Goal: Information Seeking & Learning: Check status

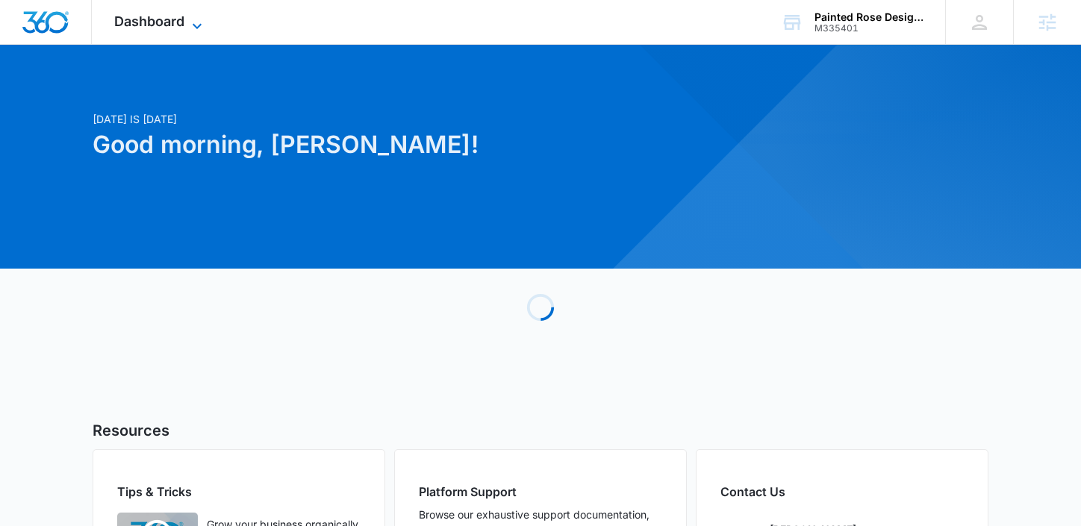
click at [180, 21] on span "Dashboard" at bounding box center [149, 21] width 70 height 16
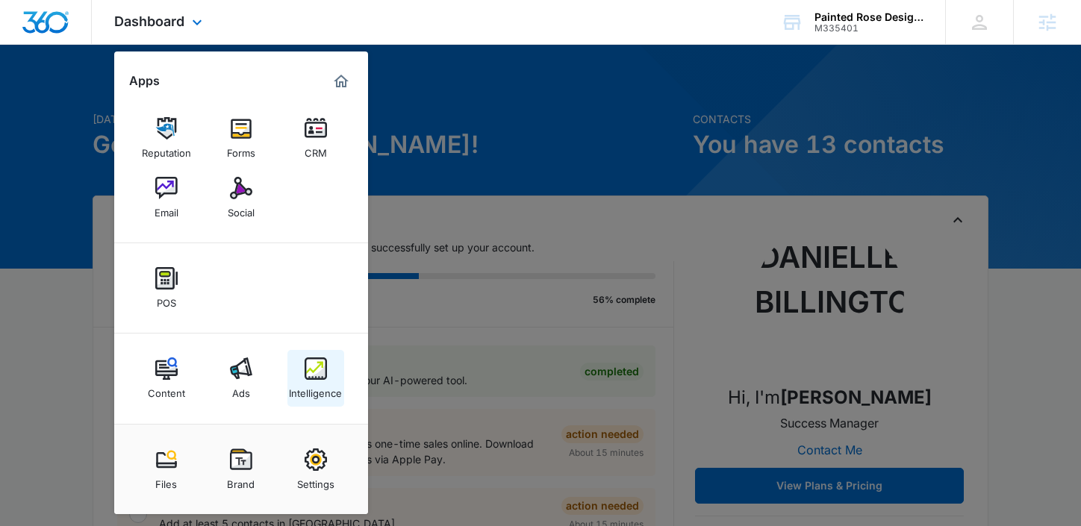
click at [305, 372] on img at bounding box center [316, 369] width 22 height 22
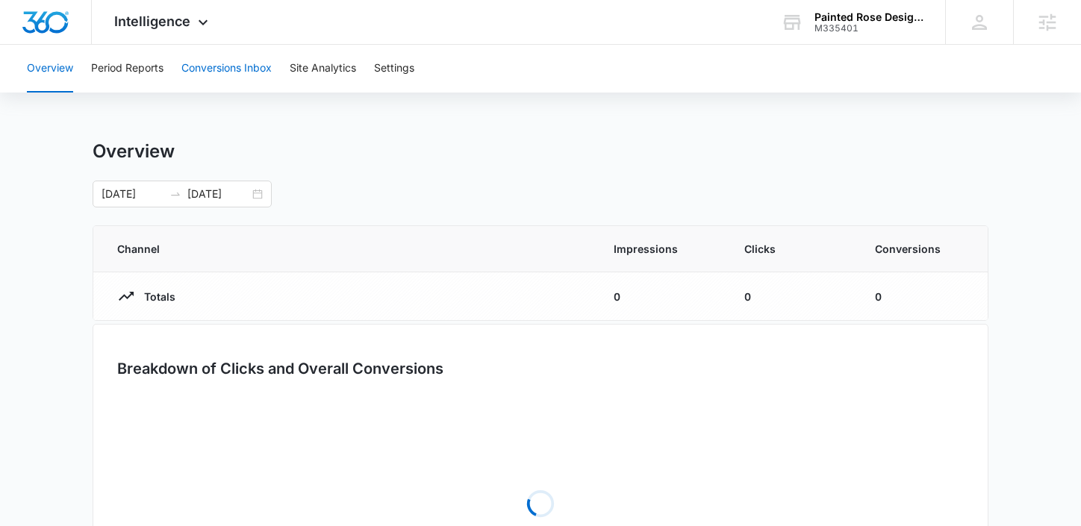
click at [212, 59] on button "Conversions Inbox" at bounding box center [226, 69] width 90 height 48
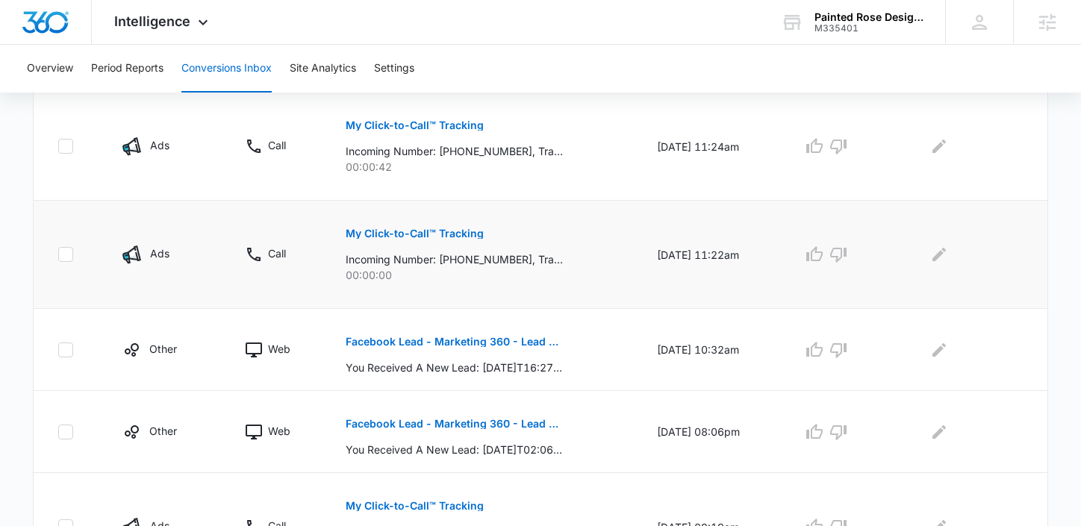
scroll to position [387, 0]
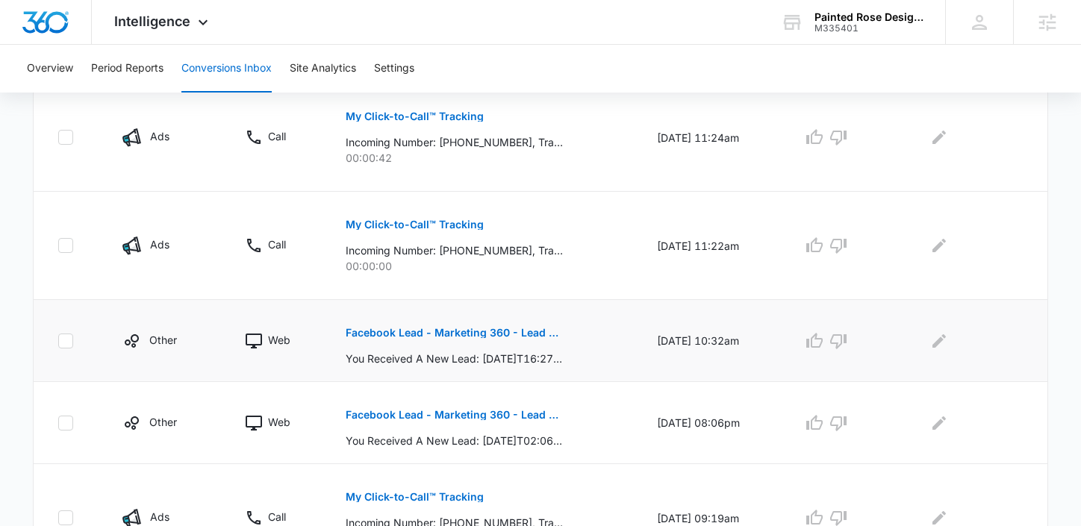
click at [359, 332] on p "Facebook Lead - Marketing 360 - Lead Form" at bounding box center [454, 333] width 217 height 10
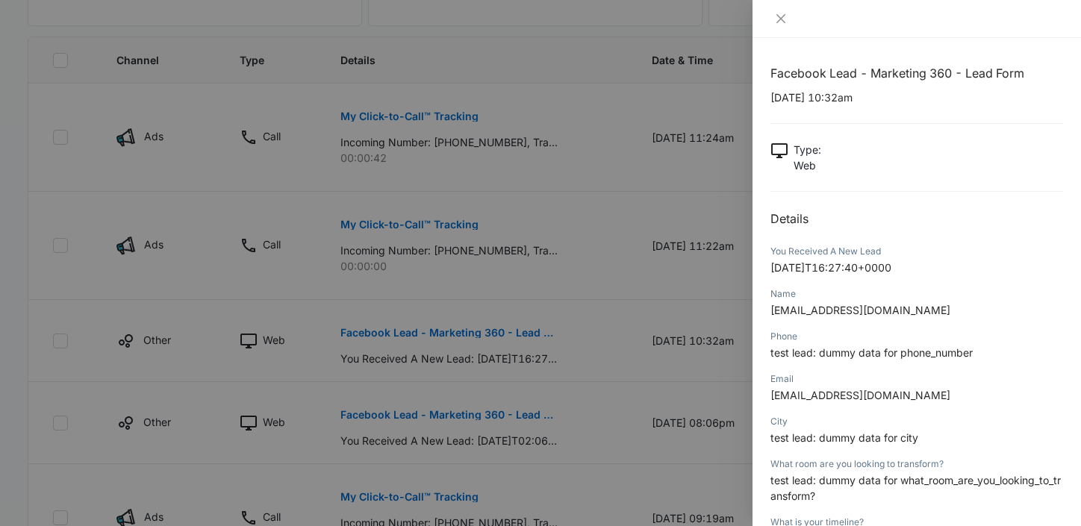
scroll to position [14, 0]
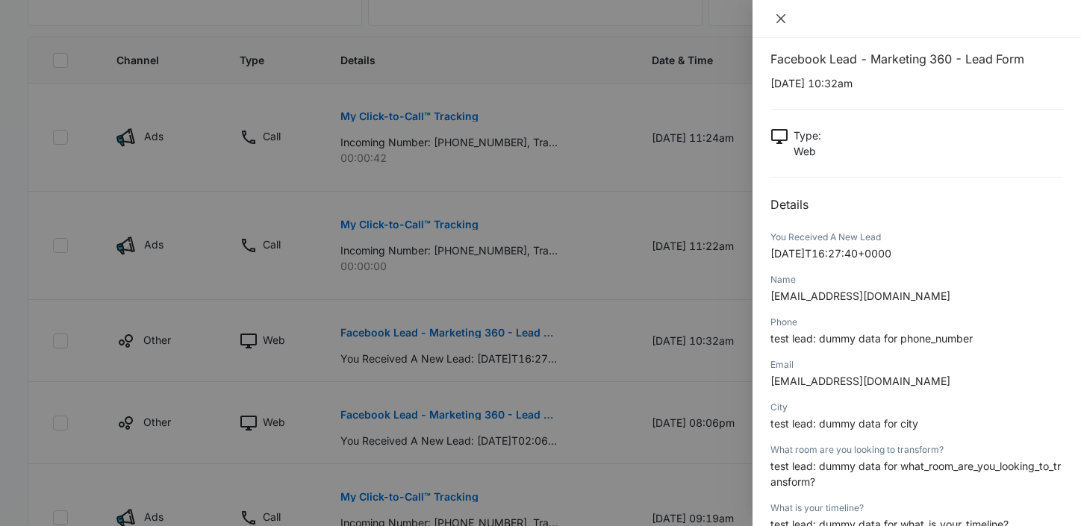
click at [780, 22] on icon "close" at bounding box center [781, 19] width 12 height 12
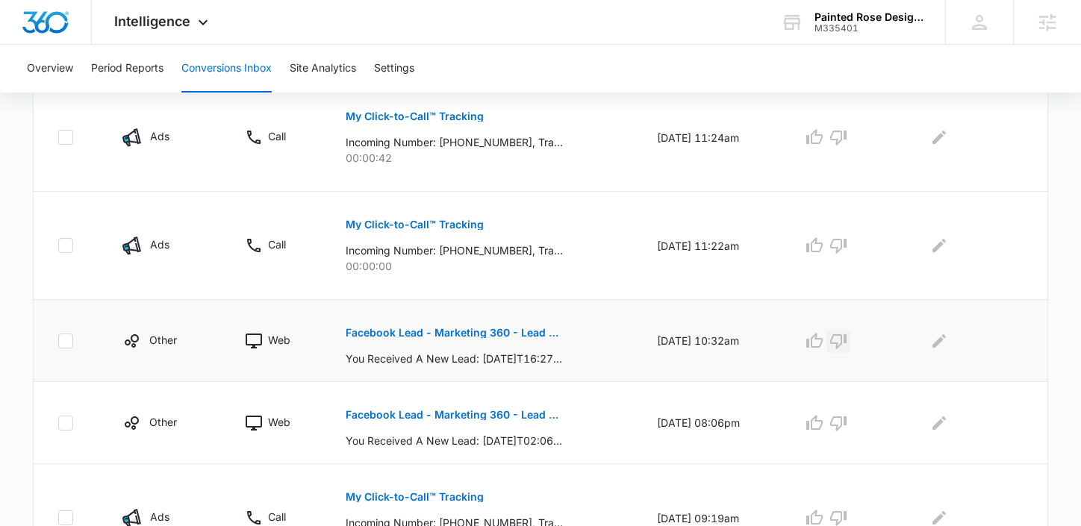
click at [846, 332] on icon "button" at bounding box center [839, 341] width 18 height 18
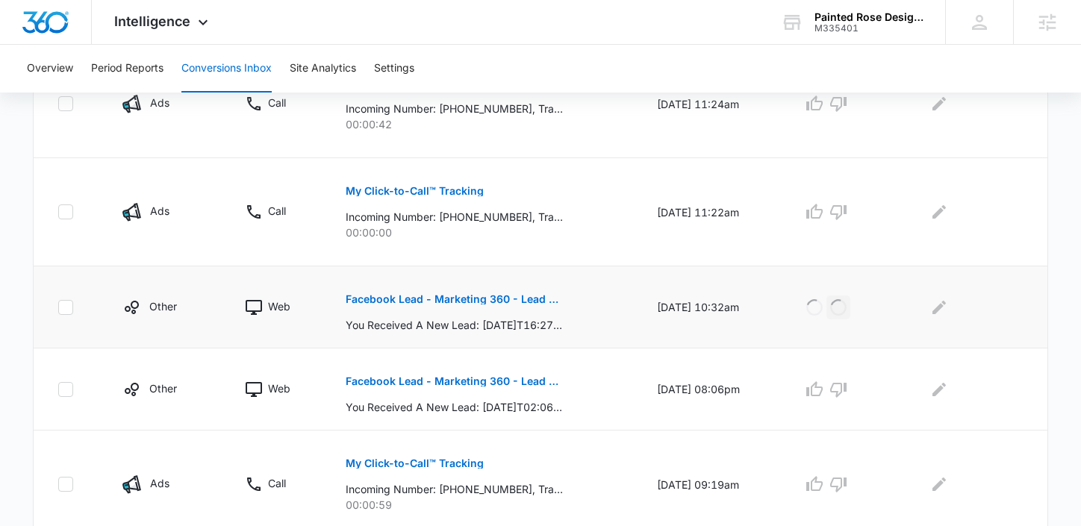
scroll to position [440, 0]
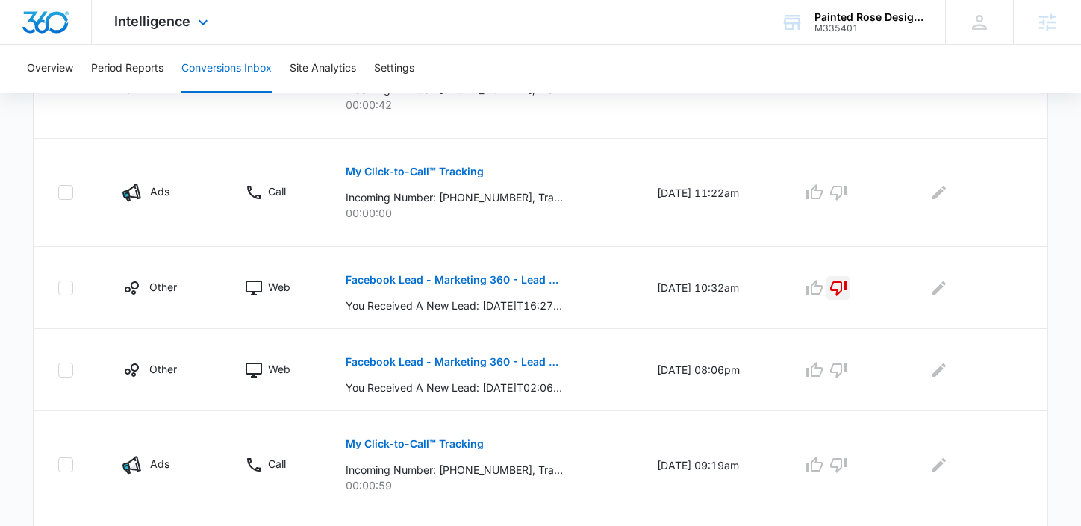
click at [123, 32] on div "Intelligence Apps Reputation Forms CRM Email Social POS Content Ads Intelligenc…" at bounding box center [163, 22] width 143 height 44
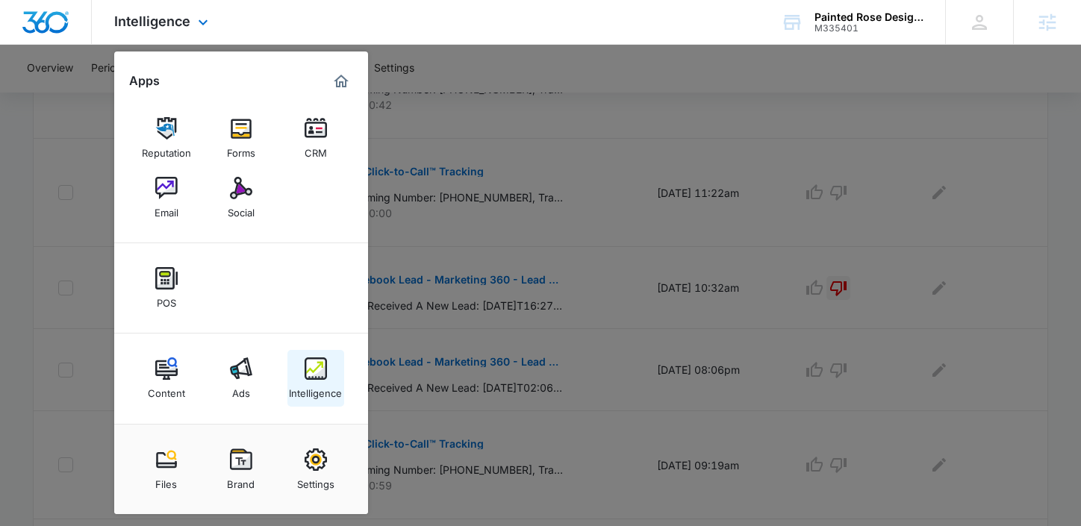
click at [314, 375] on img at bounding box center [316, 369] width 22 height 22
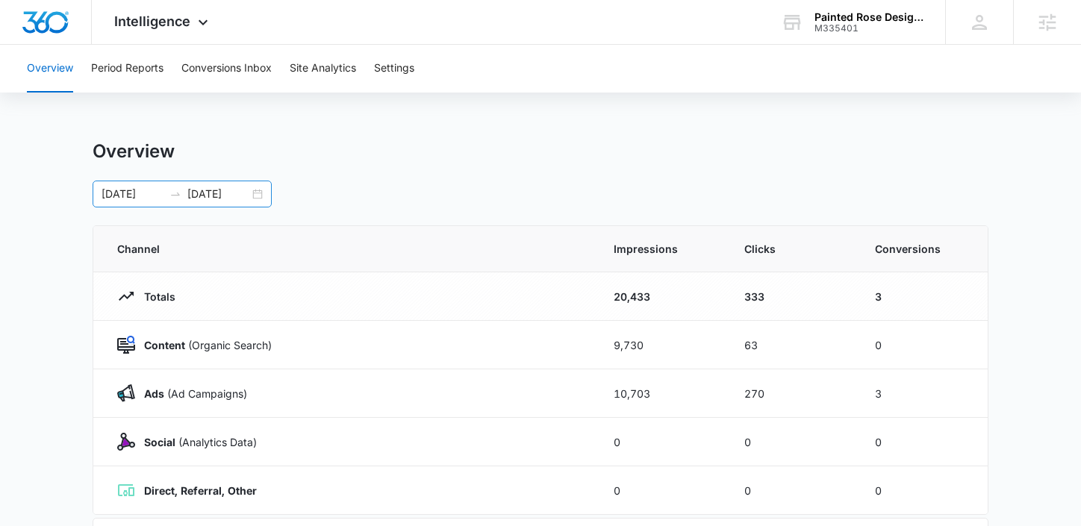
click at [261, 195] on div "08/01/2025 10/06/2025" at bounding box center [182, 194] width 179 height 27
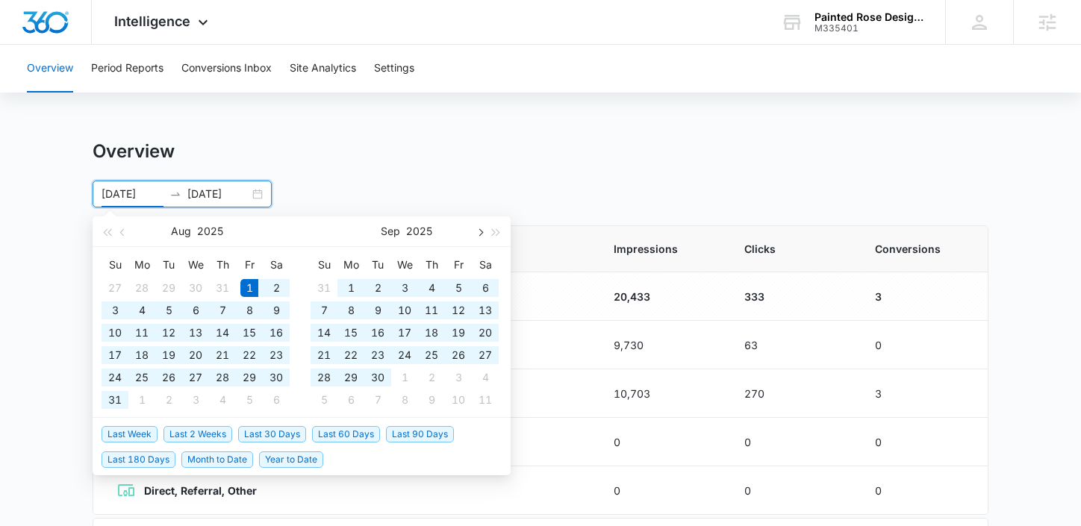
click at [484, 229] on button "button" at bounding box center [479, 232] width 16 height 30
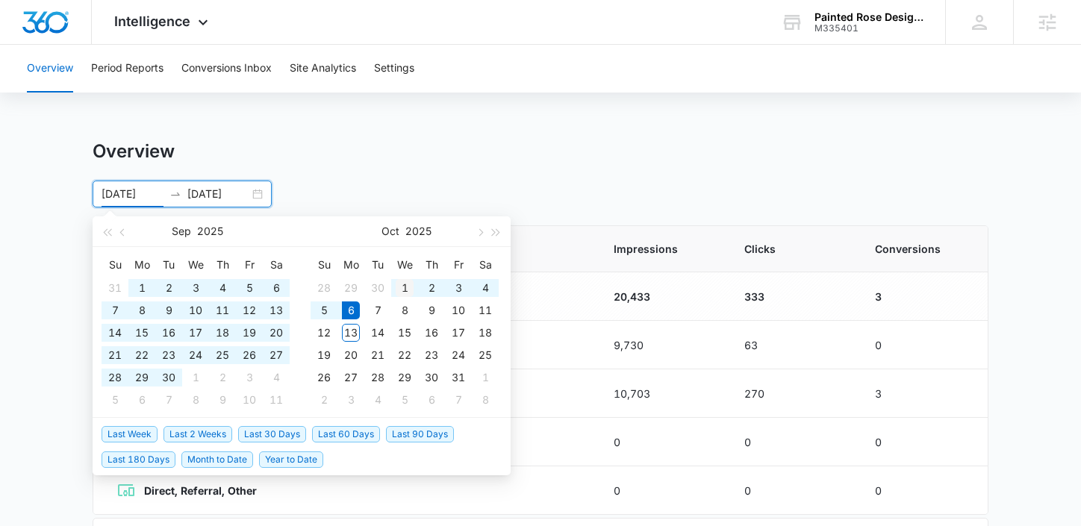
type input "[DATE]"
click at [403, 288] on div "1" at bounding box center [405, 288] width 18 height 18
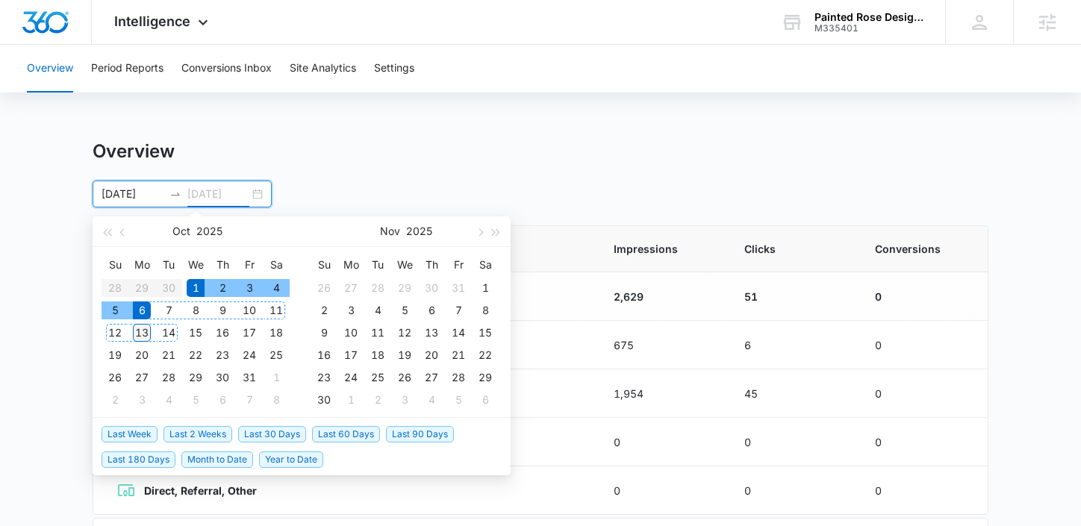
type input "[DATE]"
click at [146, 332] on div "13" at bounding box center [142, 333] width 18 height 18
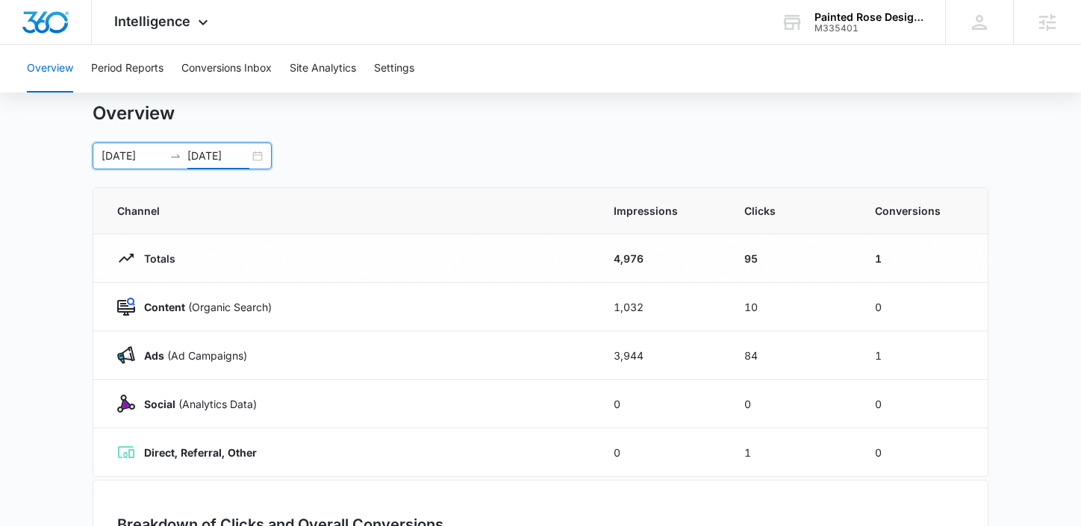
scroll to position [53, 0]
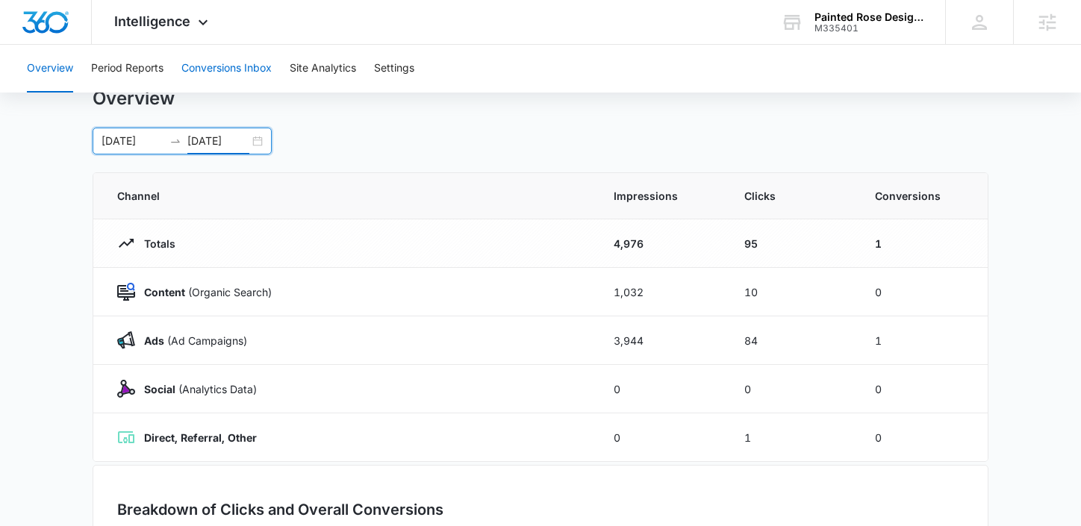
click at [209, 73] on button "Conversions Inbox" at bounding box center [226, 69] width 90 height 48
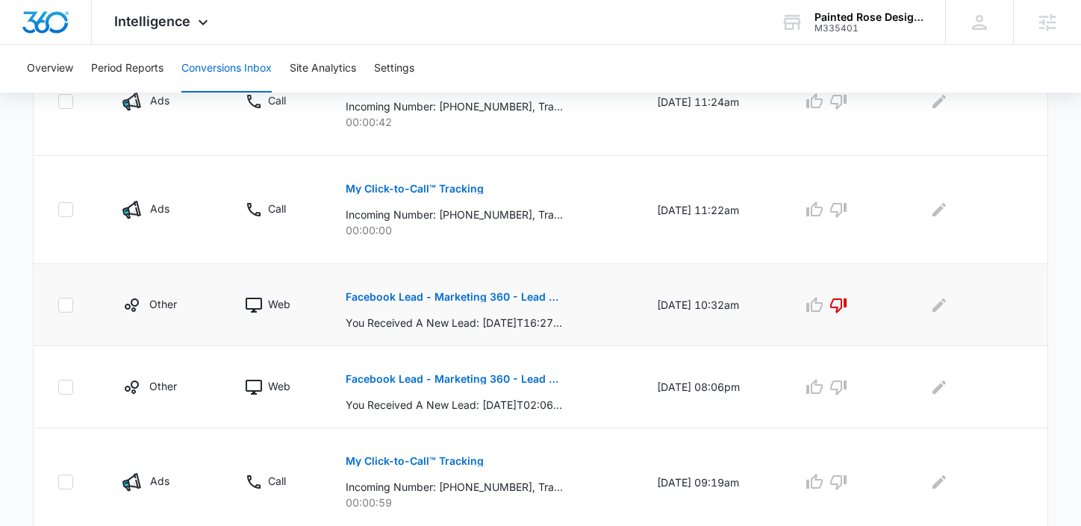
scroll to position [423, 0]
click at [432, 373] on p "Facebook Lead - Marketing 360 - Lead Form" at bounding box center [454, 378] width 217 height 10
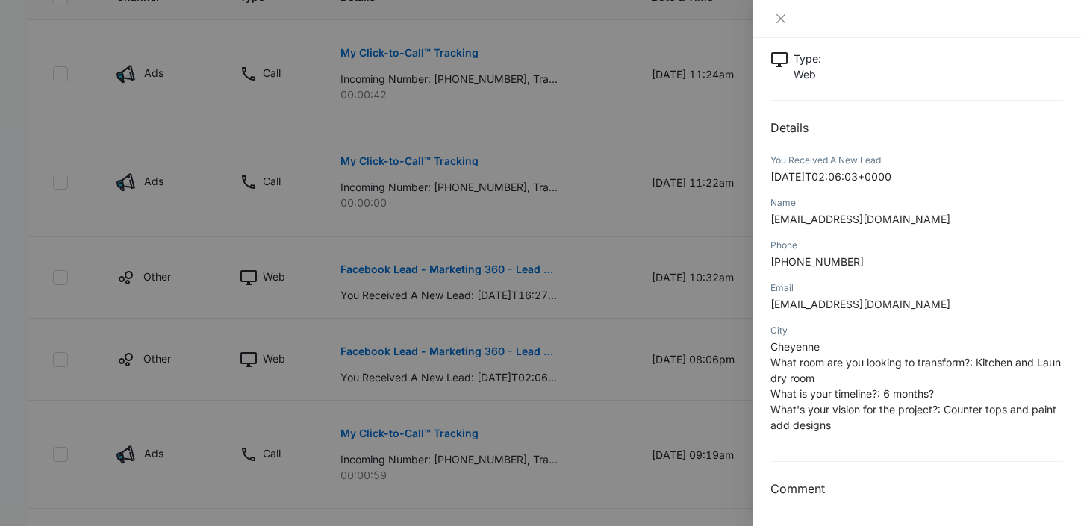
scroll to position [87, 0]
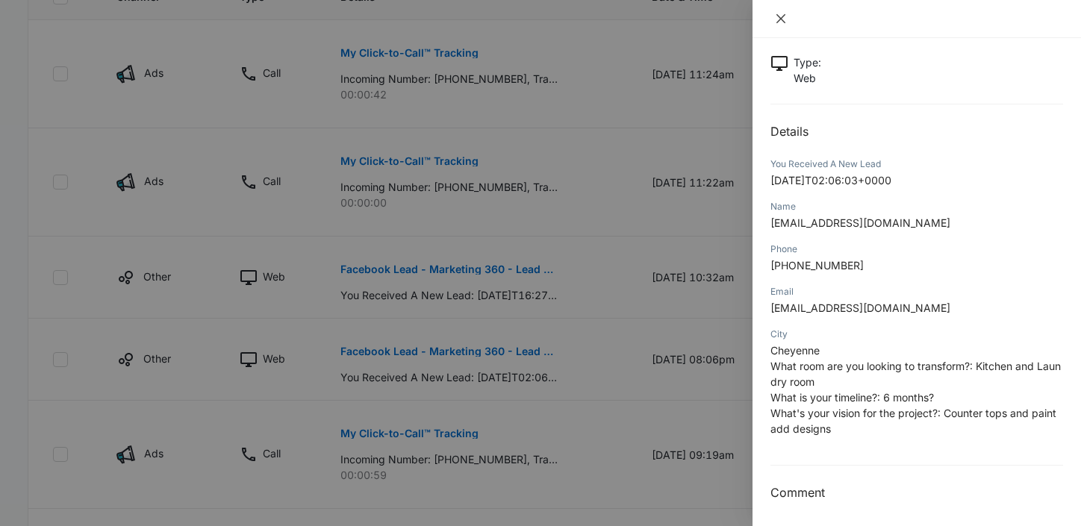
click at [786, 16] on icon "close" at bounding box center [781, 19] width 12 height 12
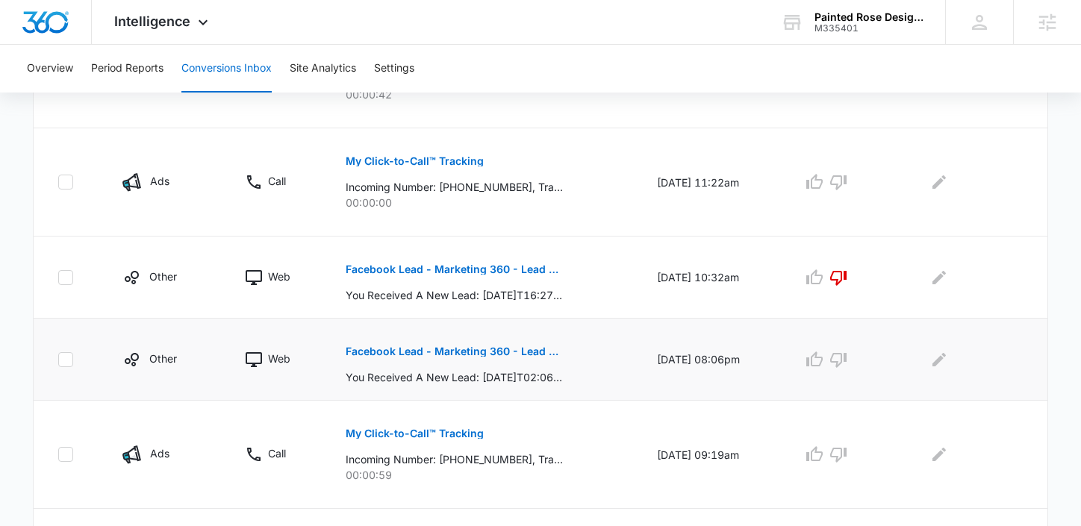
scroll to position [456, 0]
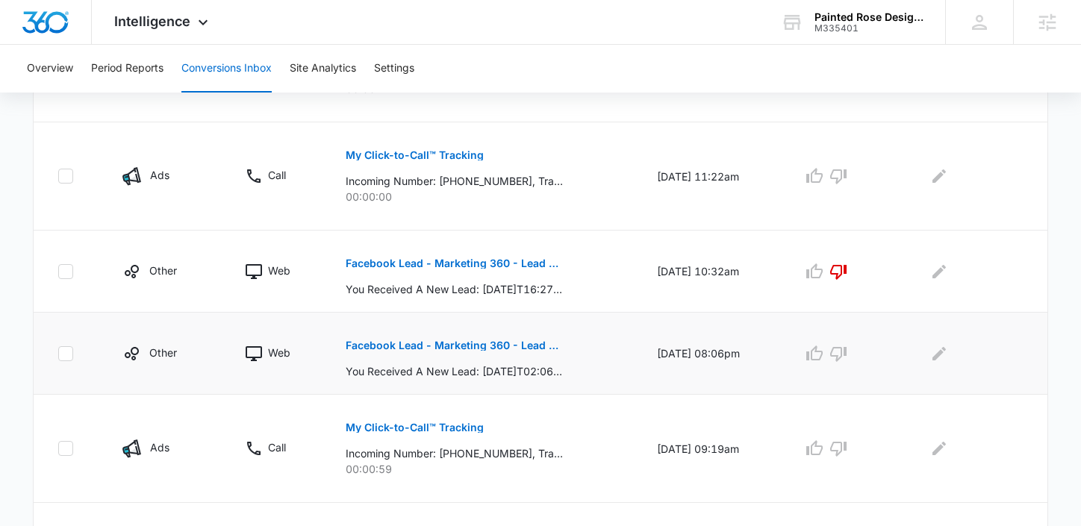
click at [461, 348] on p "Facebook Lead - Marketing 360 - Lead Form" at bounding box center [454, 346] width 217 height 10
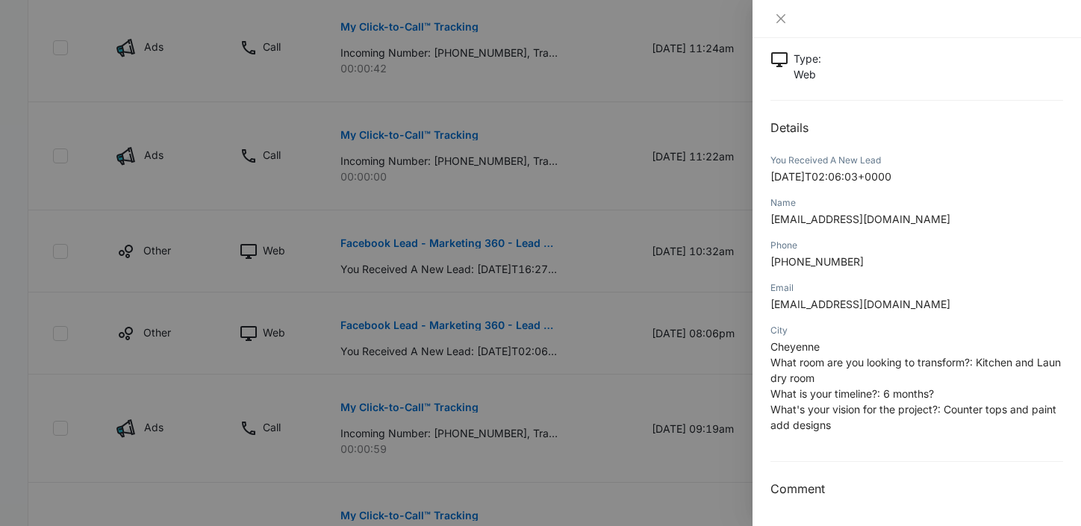
scroll to position [470, 0]
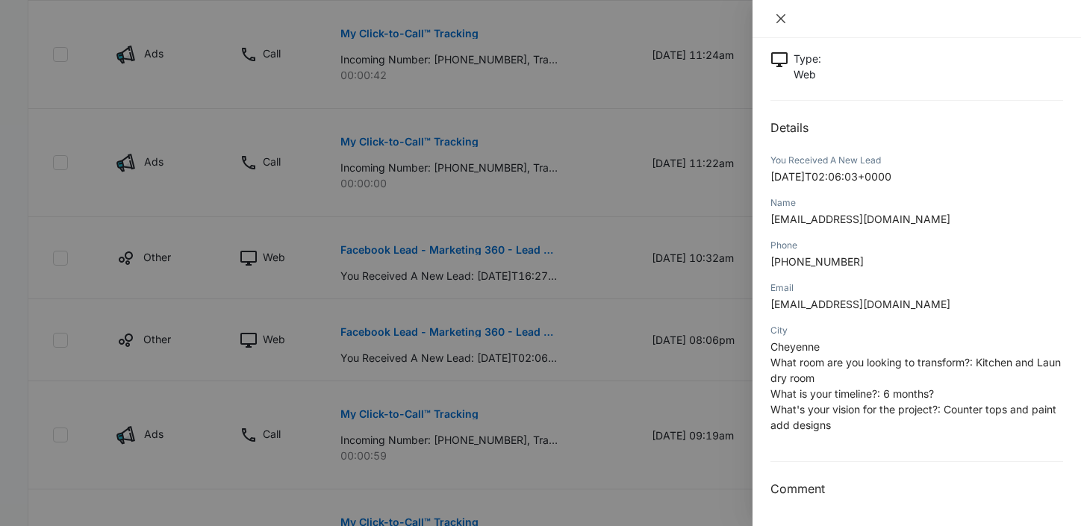
click at [777, 21] on icon "close" at bounding box center [781, 18] width 9 height 9
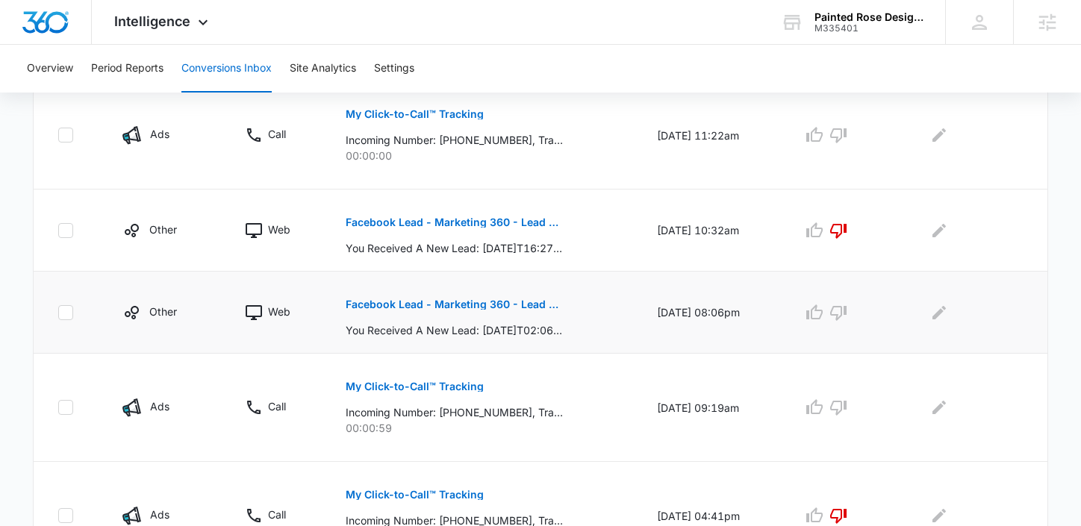
scroll to position [502, 0]
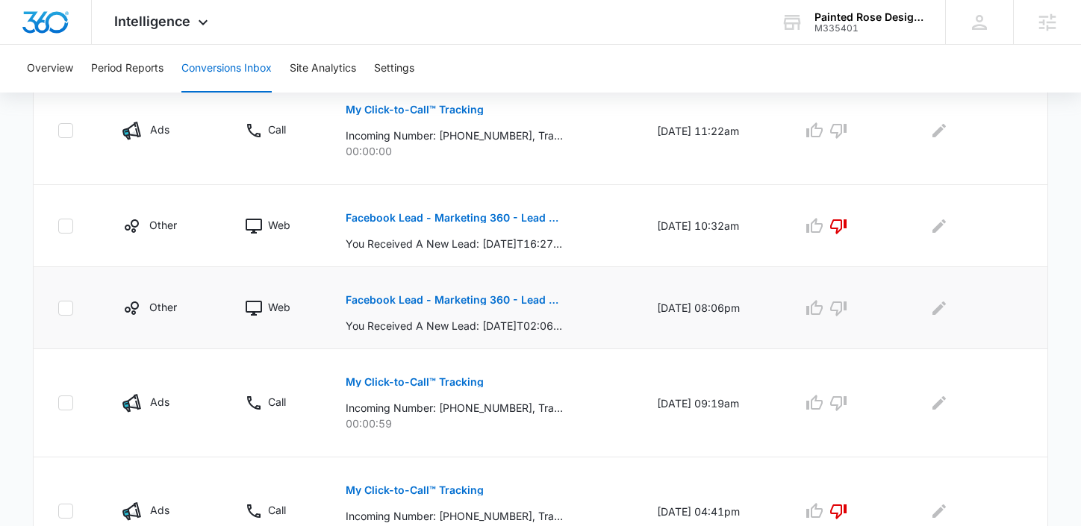
click at [426, 299] on p "Facebook Lead - Marketing 360 - Lead Form" at bounding box center [454, 300] width 217 height 10
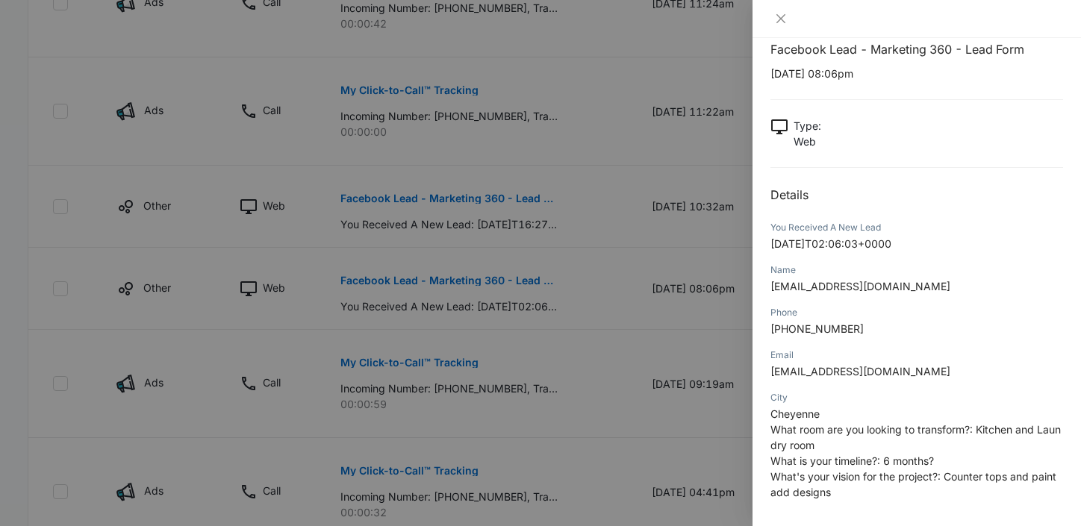
scroll to position [24, 0]
click at [784, 13] on icon "close" at bounding box center [781, 19] width 12 height 12
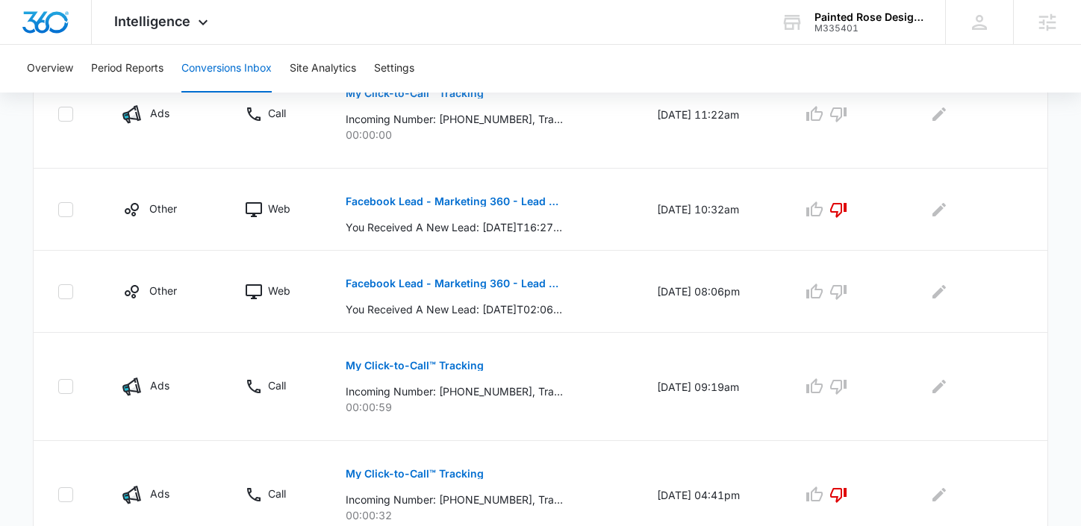
scroll to position [519, 0]
click at [446, 285] on p "Facebook Lead - Marketing 360 - Lead Form" at bounding box center [454, 283] width 217 height 10
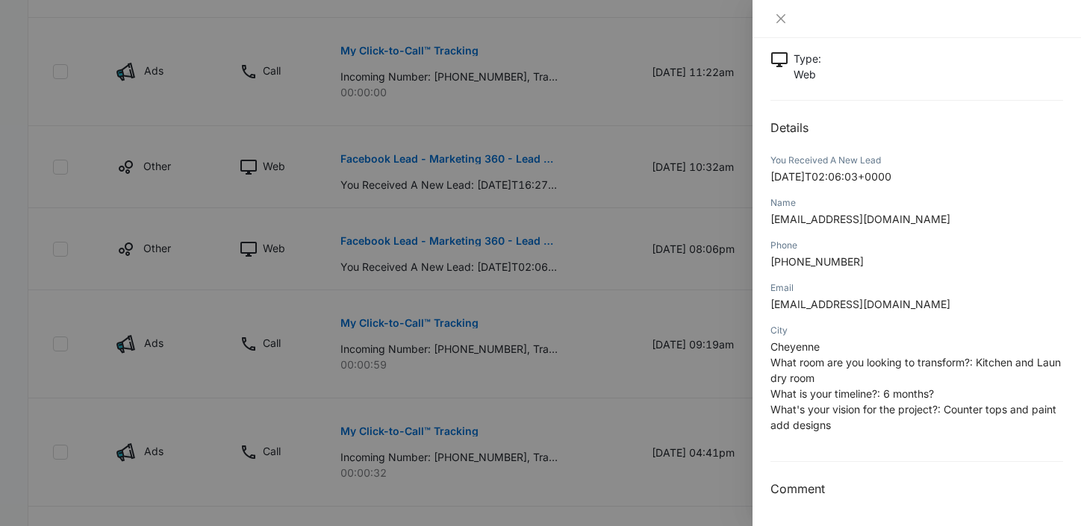
scroll to position [585, 0]
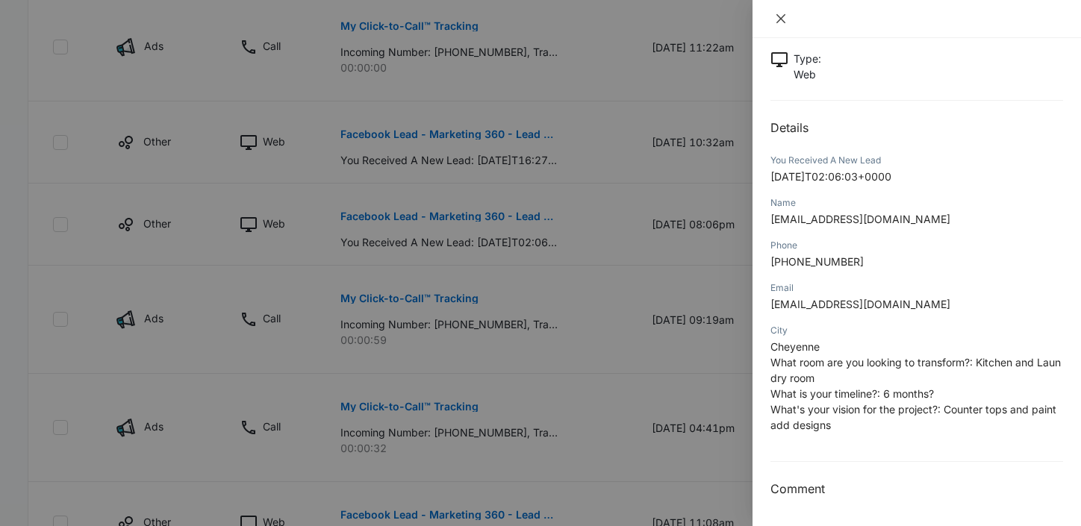
click at [785, 16] on icon "close" at bounding box center [781, 19] width 12 height 12
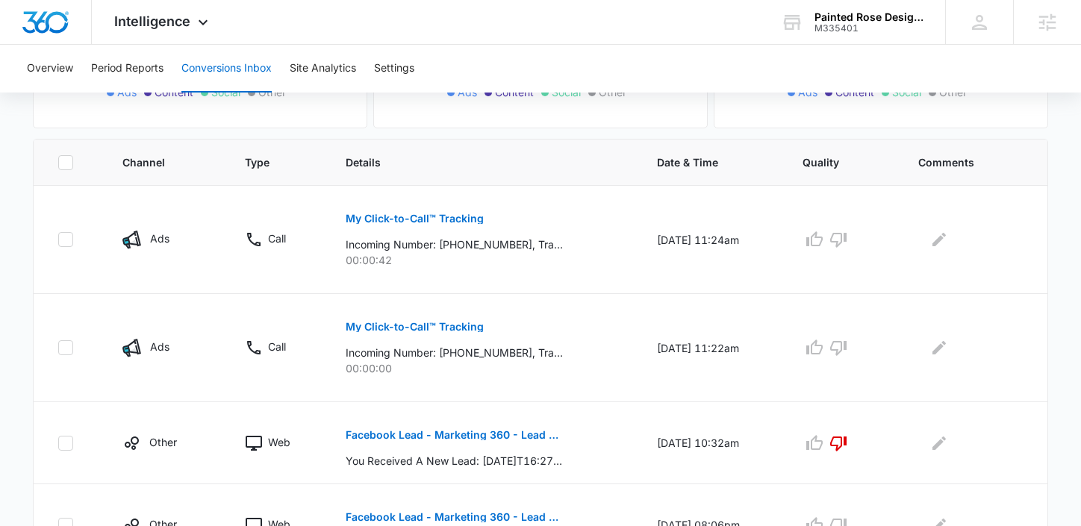
scroll to position [211, 0]
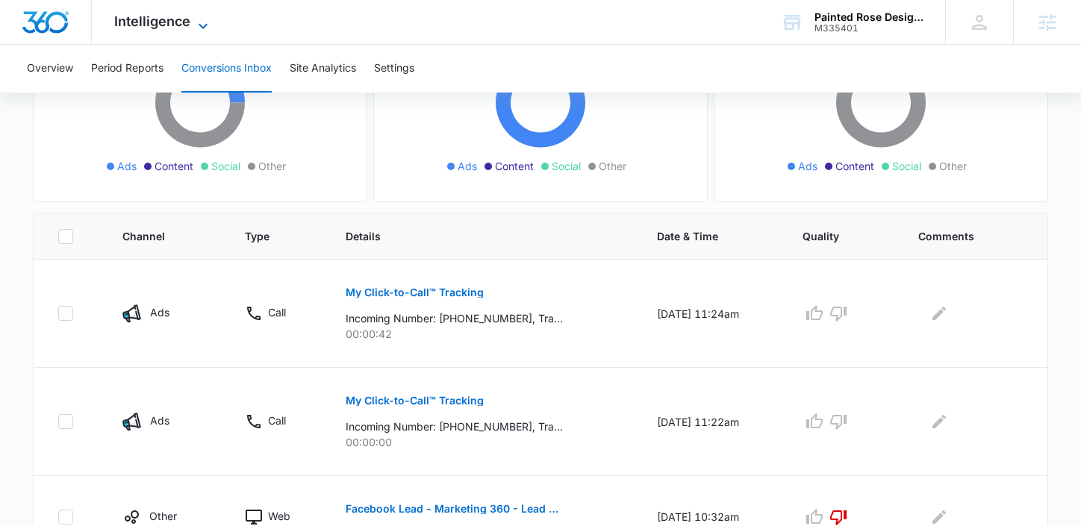
click at [172, 25] on span "Intelligence" at bounding box center [152, 21] width 76 height 16
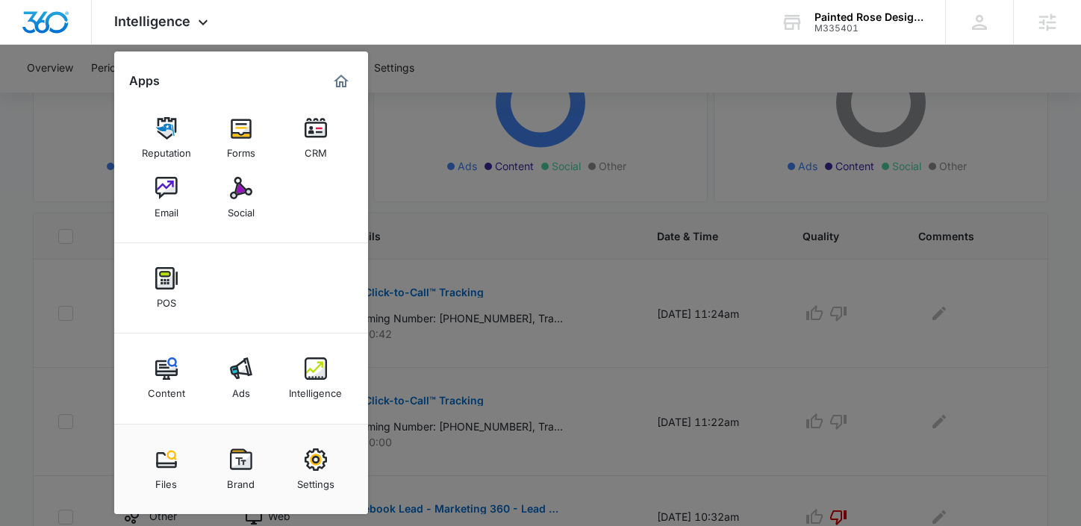
click at [459, 334] on div at bounding box center [540, 263] width 1081 height 526
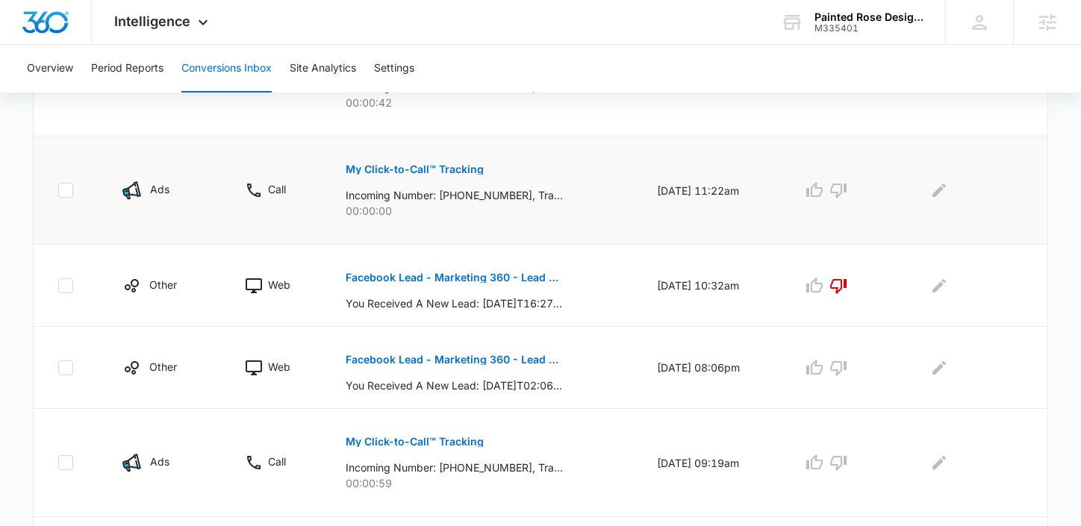
scroll to position [447, 0]
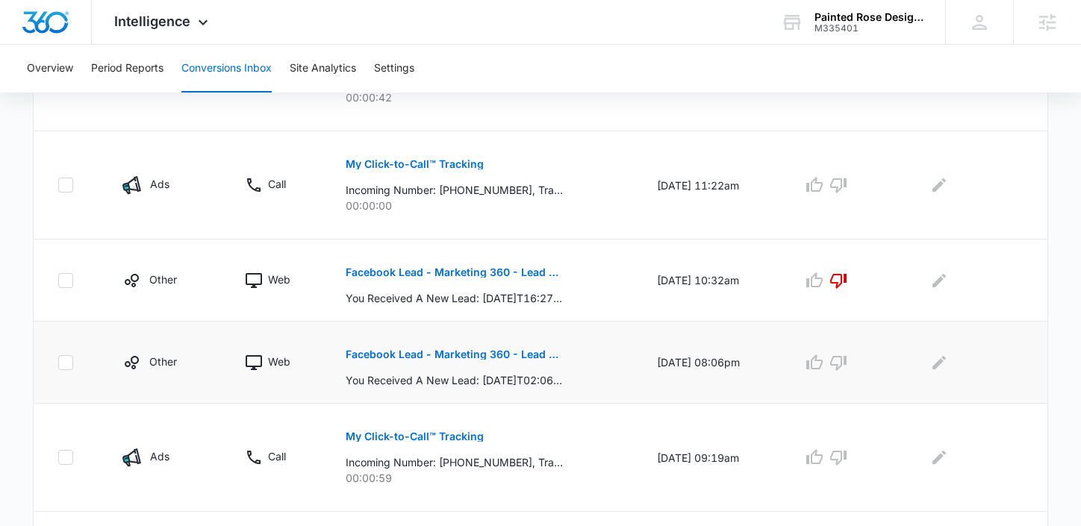
click at [458, 351] on p "Facebook Lead - Marketing 360 - Lead Form" at bounding box center [454, 354] width 217 height 10
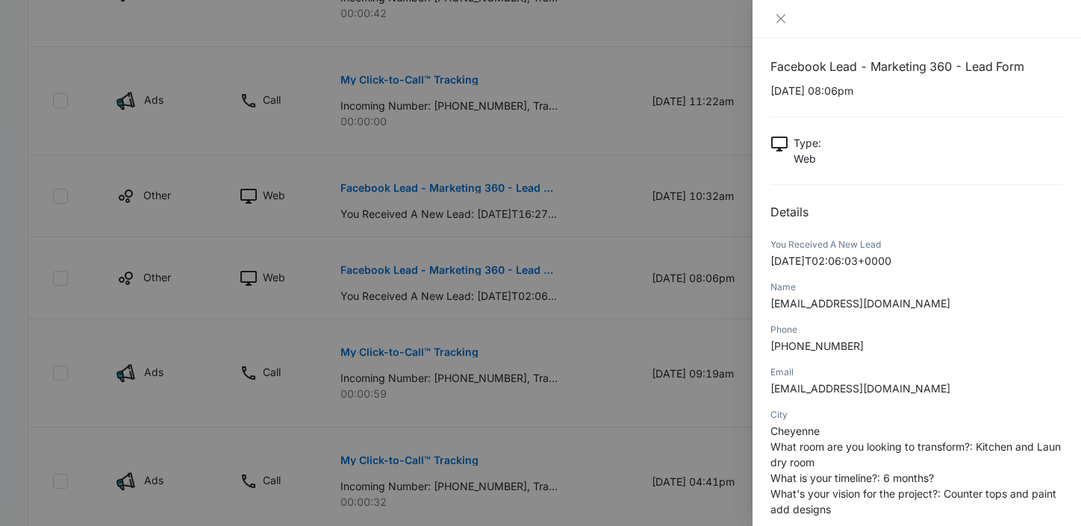
scroll to position [5, 0]
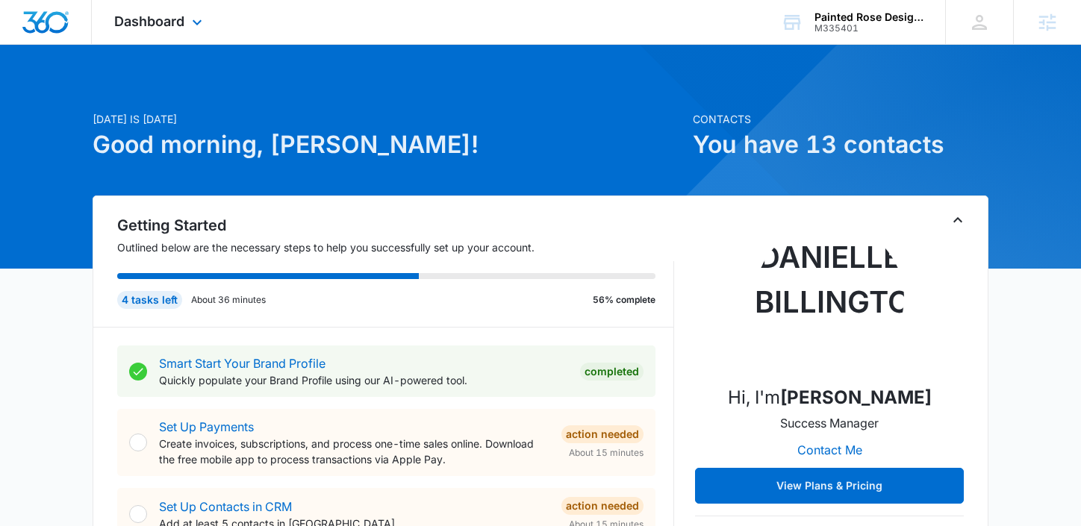
click at [174, 37] on div "Dashboard Apps Reputation Forms CRM Email Social POS Content Ads Intelligence F…" at bounding box center [160, 22] width 137 height 44
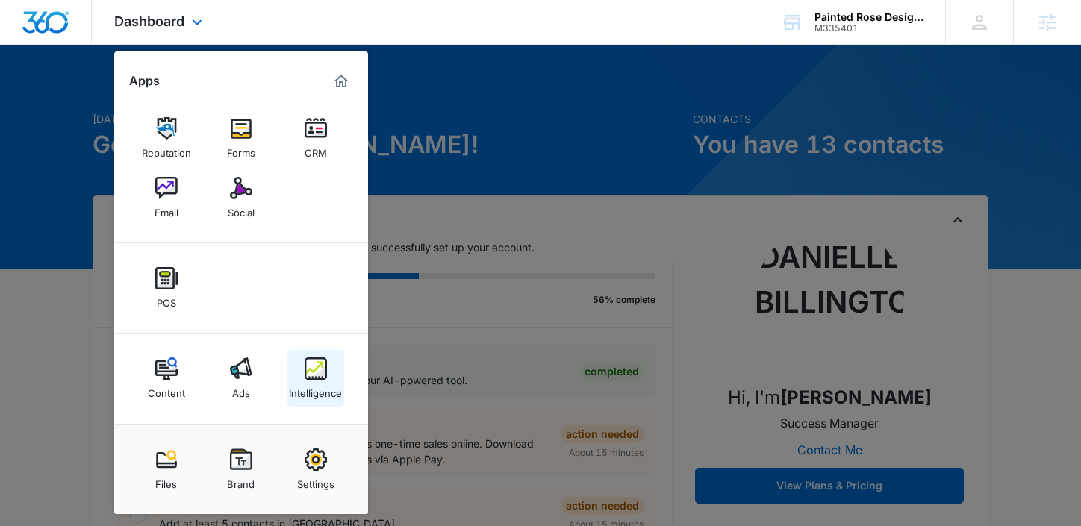
click at [305, 390] on div "Intelligence" at bounding box center [315, 389] width 53 height 19
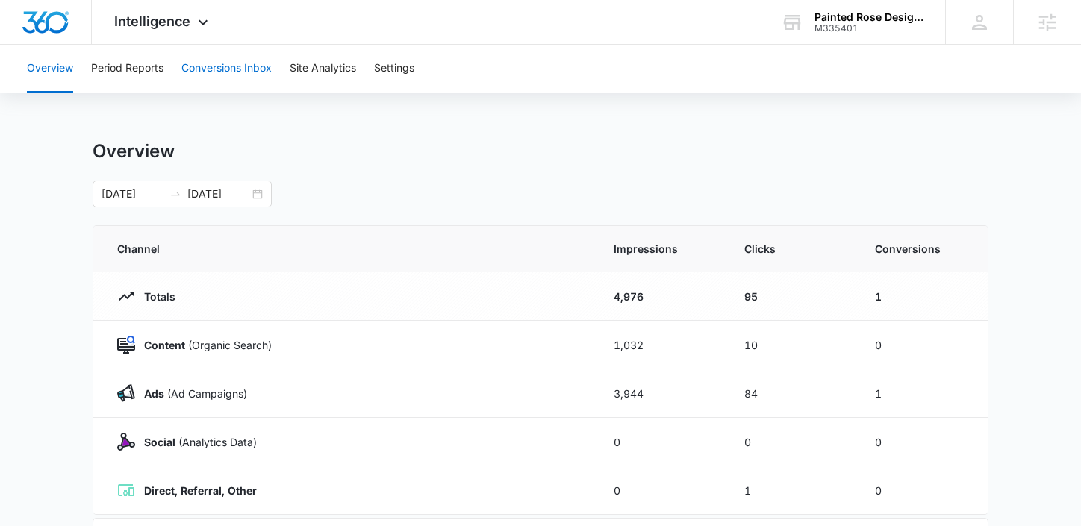
click at [231, 63] on button "Conversions Inbox" at bounding box center [226, 69] width 90 height 48
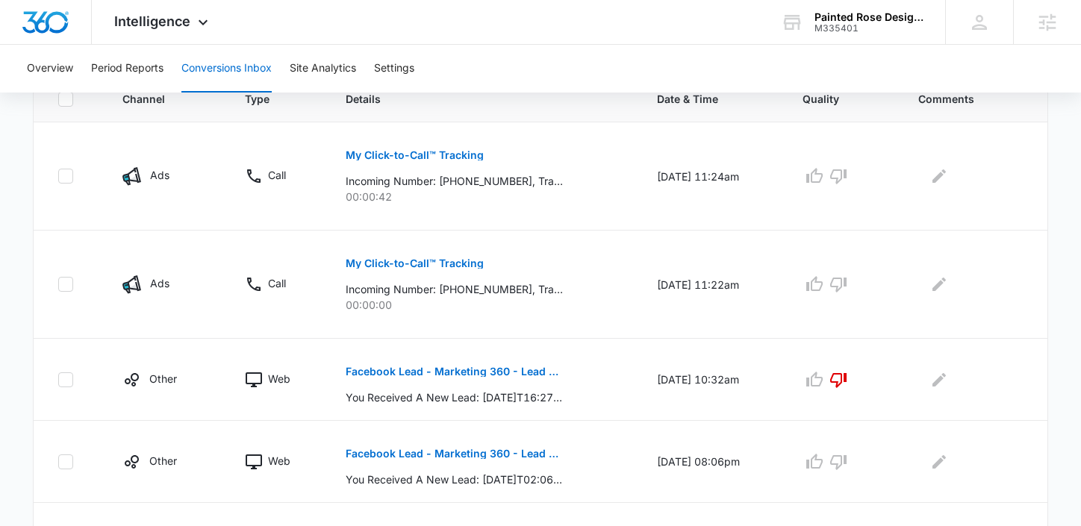
scroll to position [393, 0]
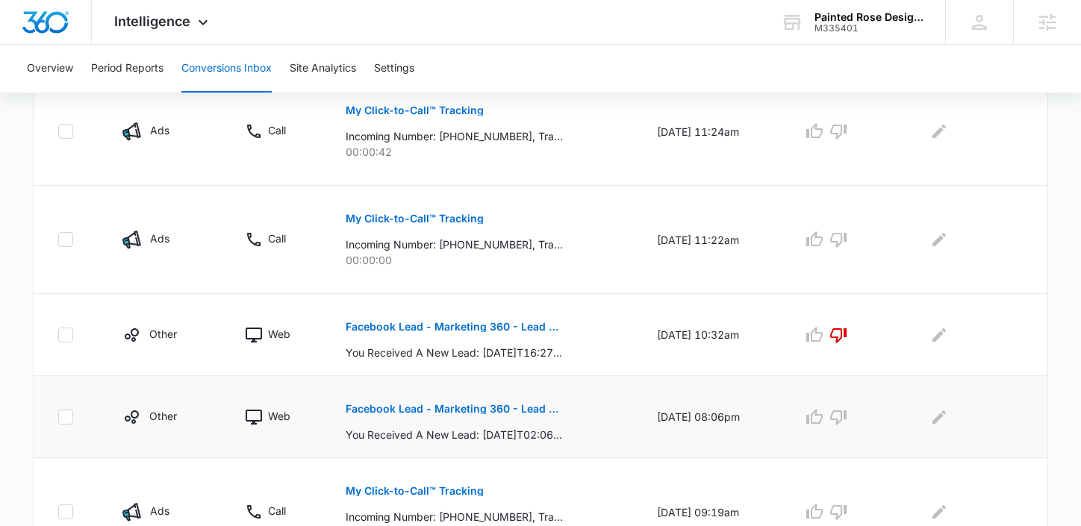
click at [426, 414] on button "Facebook Lead - Marketing 360 - Lead Form" at bounding box center [454, 409] width 217 height 36
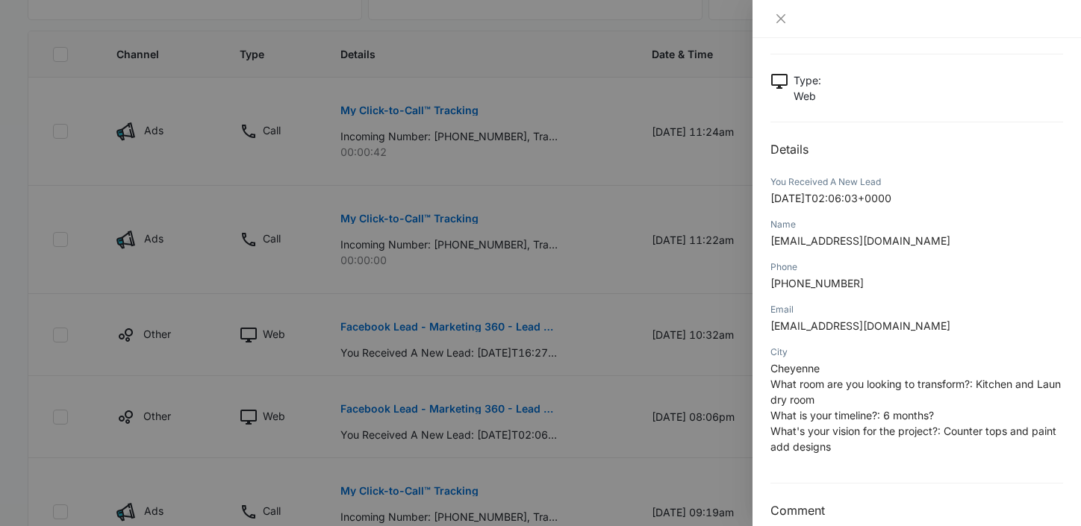
scroll to position [89, 0]
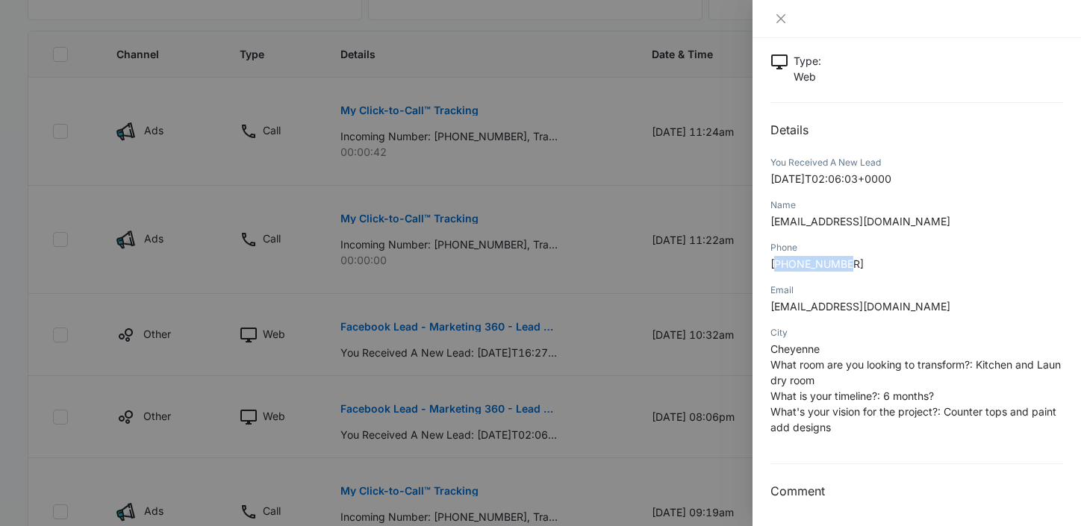
drag, startPoint x: 857, startPoint y: 265, endPoint x: 775, endPoint y: 265, distance: 82.1
click at [775, 265] on p "[PHONE_NUMBER]" at bounding box center [917, 264] width 293 height 16
drag, startPoint x: 930, startPoint y: 219, endPoint x: 756, endPoint y: 219, distance: 174.0
click at [756, 219] on div "Facebook Lead - Marketing 360 - Lead Form [DATE] 08:06pm Type : Web Details You…" at bounding box center [917, 282] width 329 height 488
drag, startPoint x: 863, startPoint y: 266, endPoint x: 775, endPoint y: 263, distance: 88.2
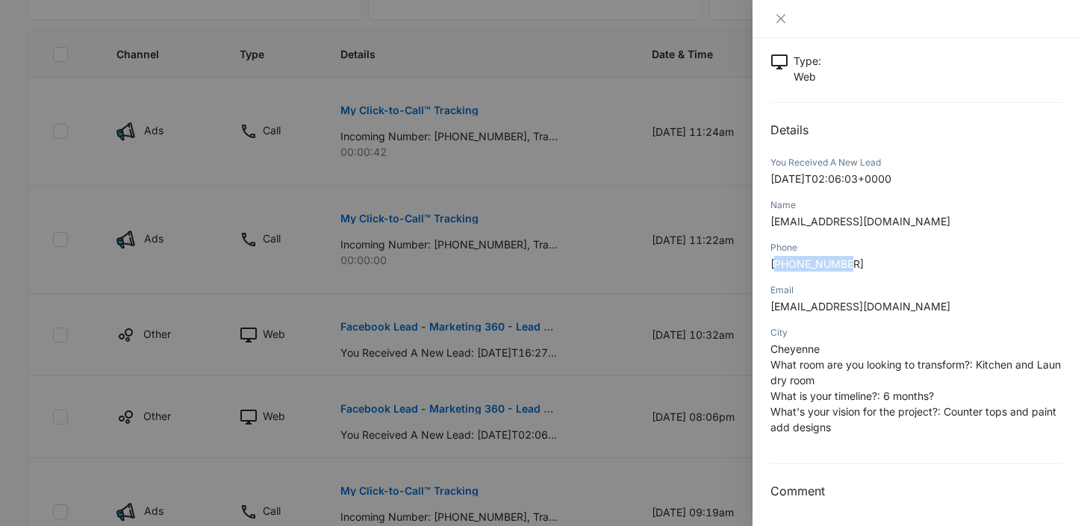
click at [775, 264] on p "[PHONE_NUMBER]" at bounding box center [917, 264] width 293 height 16
copy span "13076317471"
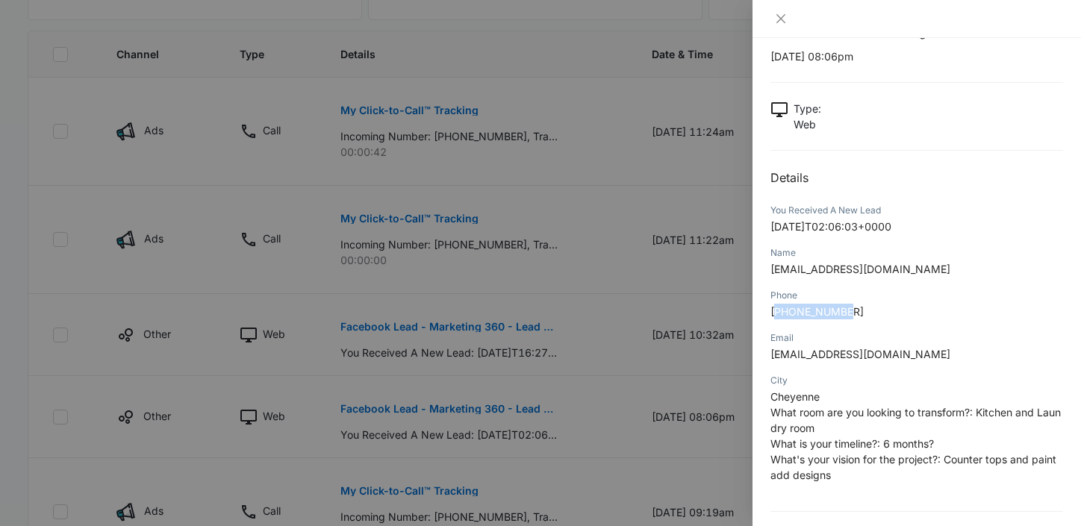
scroll to position [40, 0]
click at [774, 15] on button "Close" at bounding box center [781, 18] width 21 height 13
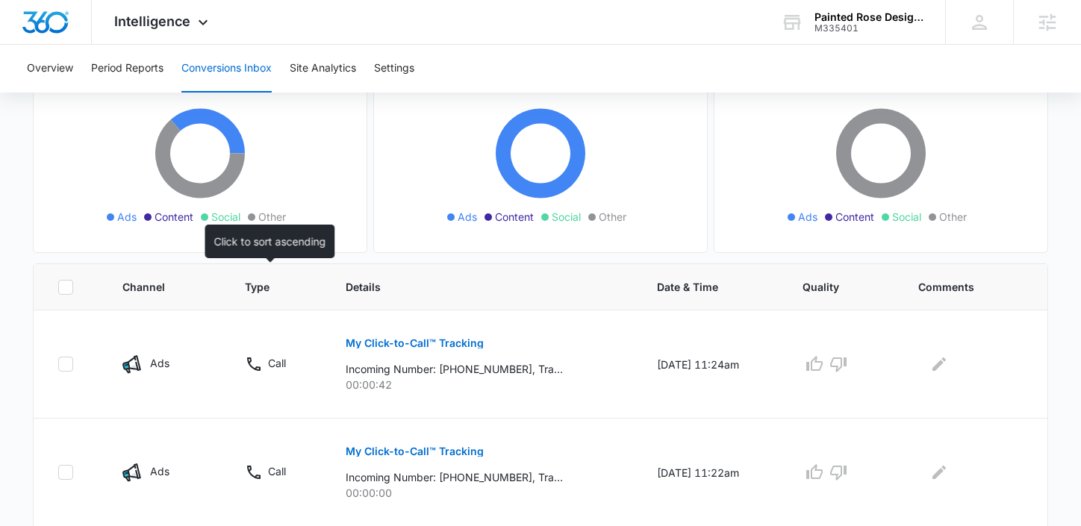
scroll to position [171, 0]
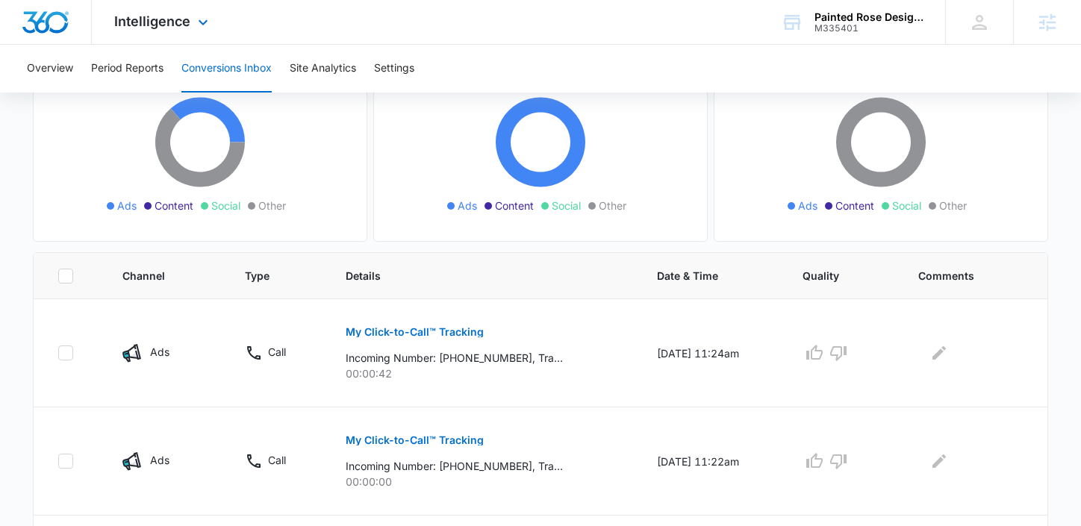
click at [186, 29] on div "Intelligence Apps Reputation Forms CRM Email Social POS Content Ads Intelligenc…" at bounding box center [163, 22] width 143 height 44
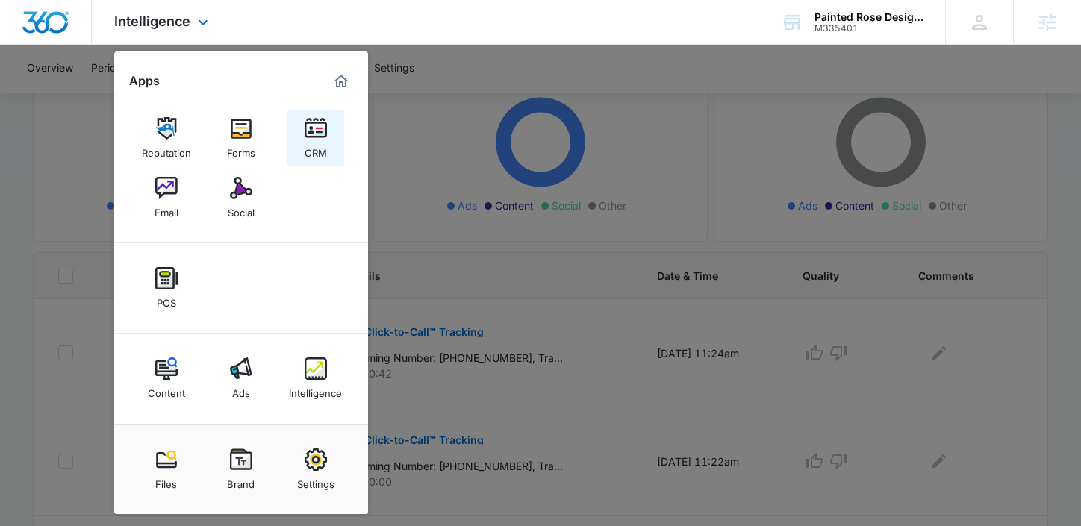
click at [311, 134] on img at bounding box center [316, 128] width 22 height 22
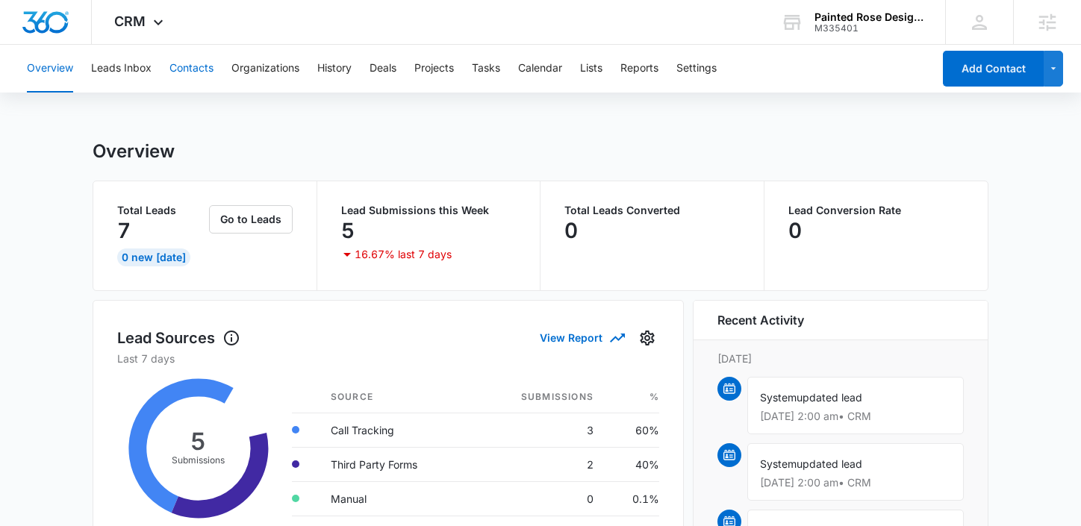
click at [182, 67] on button "Contacts" at bounding box center [192, 69] width 44 height 48
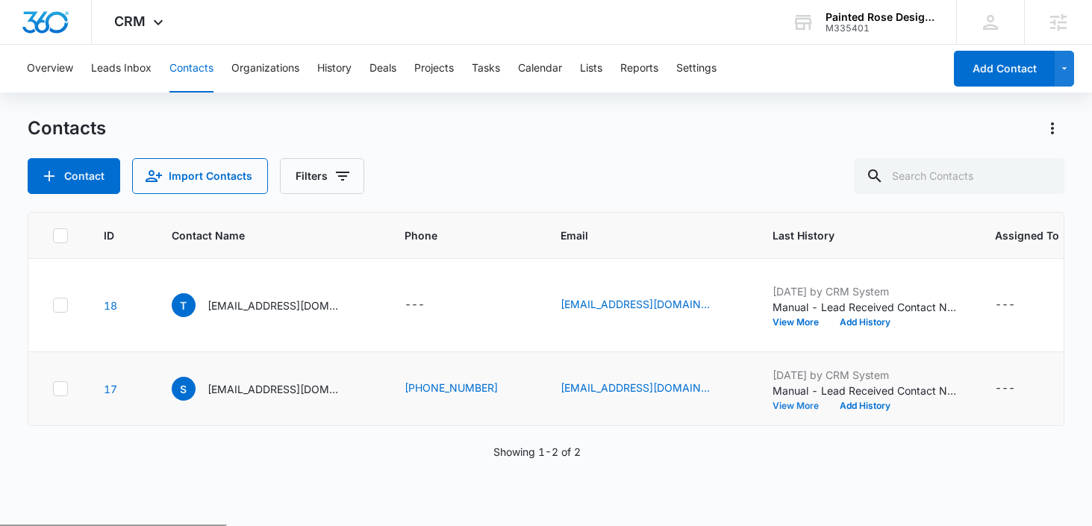
click at [781, 407] on button "View More" at bounding box center [801, 406] width 57 height 9
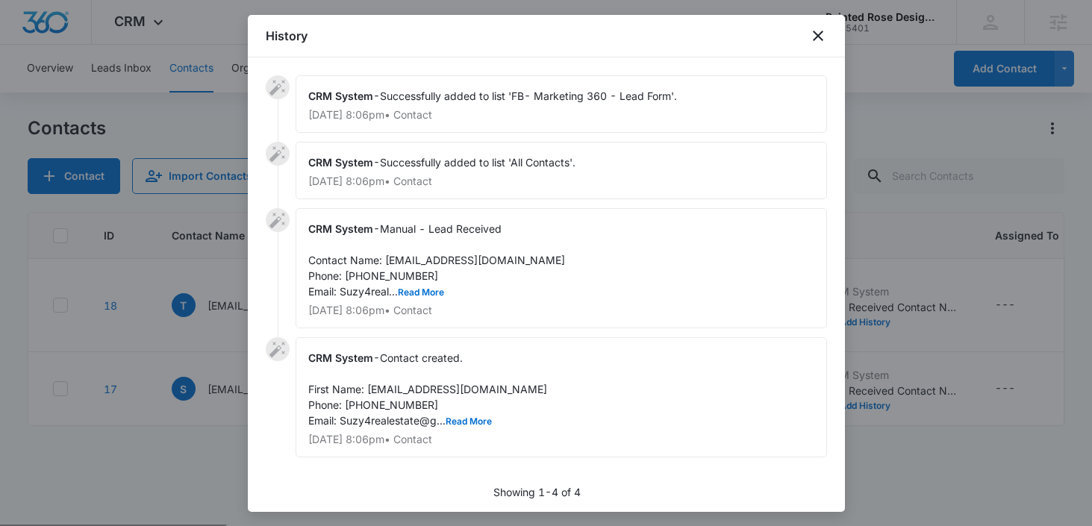
click at [812, 45] on div "History" at bounding box center [546, 36] width 597 height 43
click at [818, 37] on icon "close" at bounding box center [818, 36] width 18 height 18
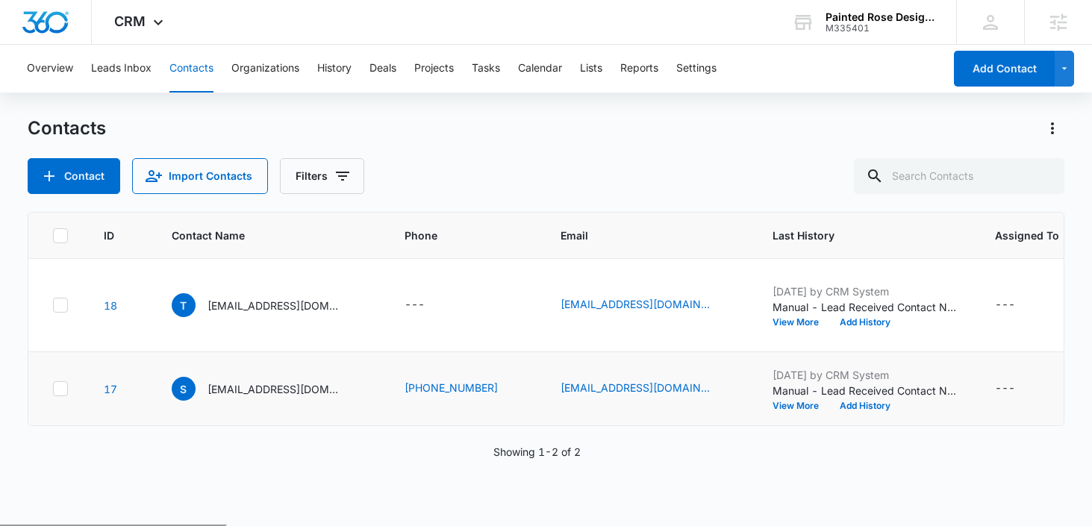
click at [59, 394] on icon at bounding box center [60, 388] width 13 height 13
click at [53, 390] on input "checkbox" at bounding box center [52, 389] width 1 height 1
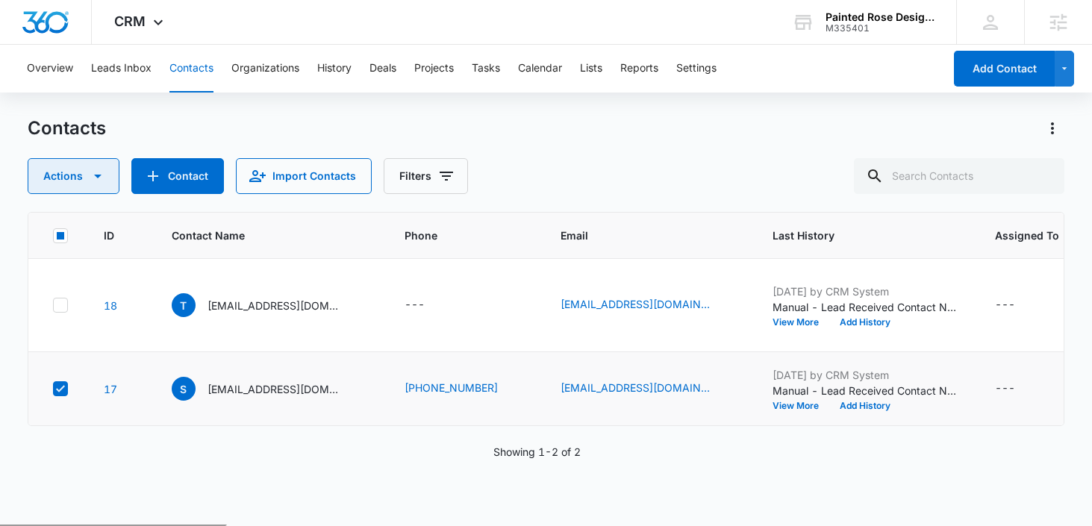
click at [81, 181] on button "Actions" at bounding box center [74, 176] width 92 height 36
click at [481, 158] on div "Actions Contact Import Contacts Filters" at bounding box center [547, 176] width 1038 height 36
click at [60, 394] on icon at bounding box center [60, 388] width 13 height 13
click at [53, 390] on input "checkbox" at bounding box center [52, 389] width 1 height 1
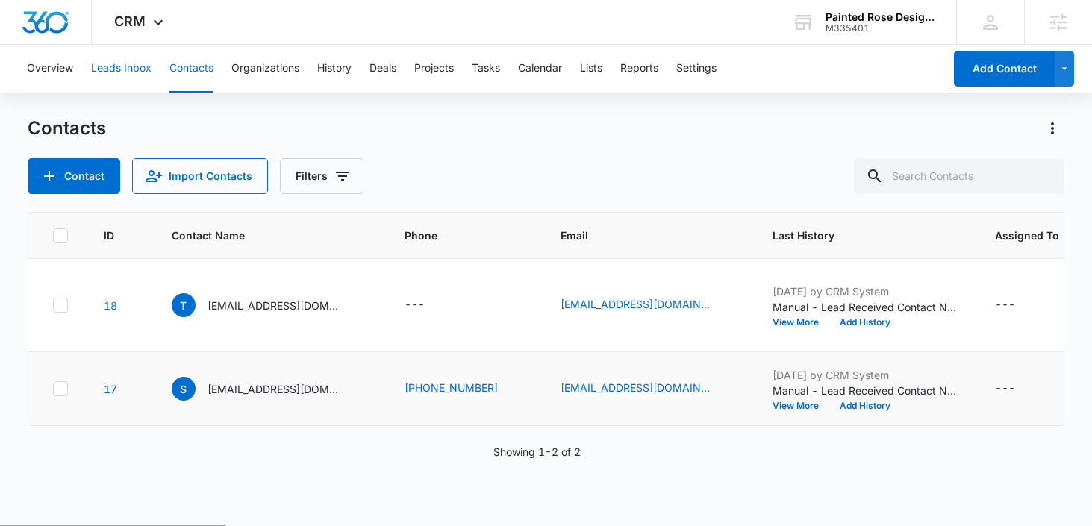
click at [109, 88] on button "Leads Inbox" at bounding box center [121, 69] width 60 height 48
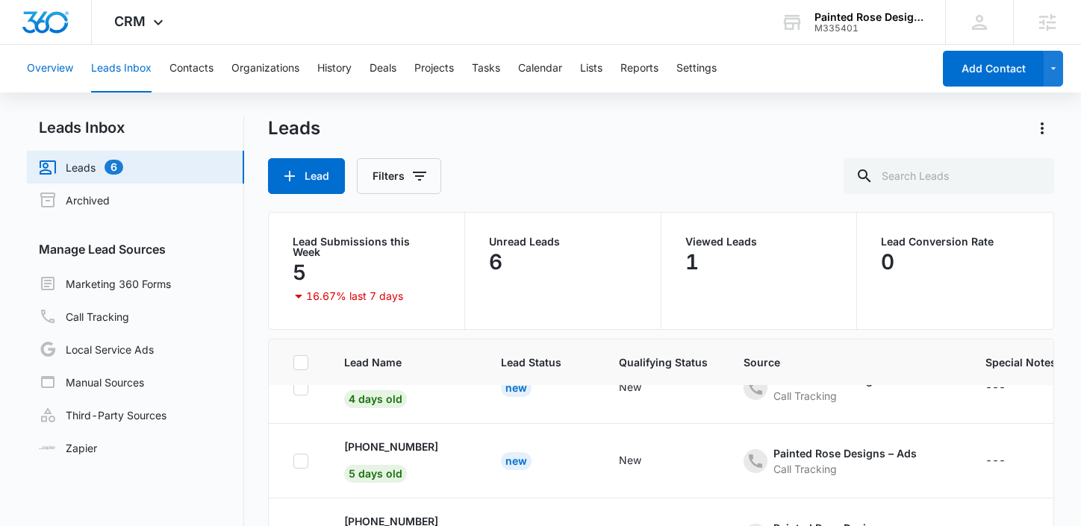
click at [63, 69] on button "Overview" at bounding box center [50, 69] width 46 height 48
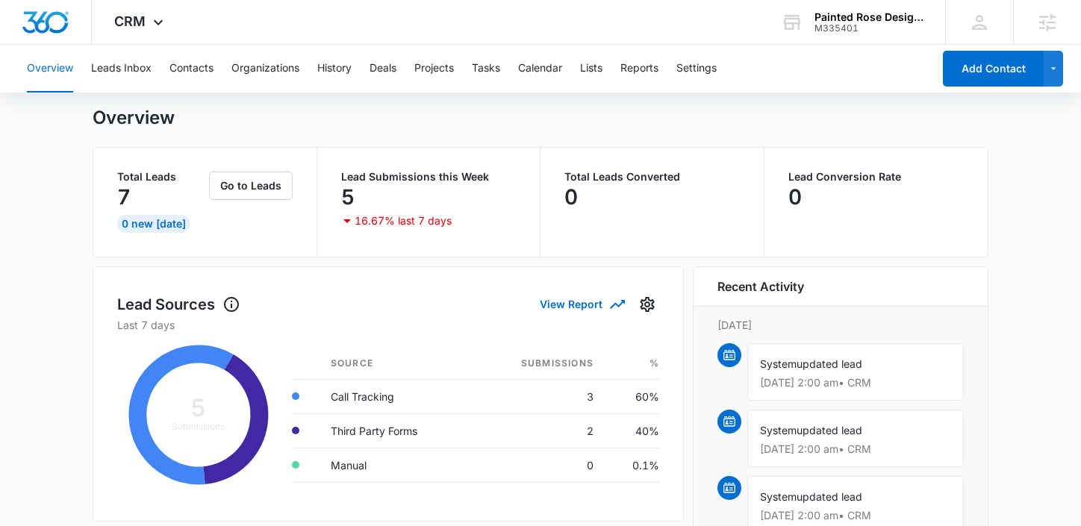
scroll to position [57, 0]
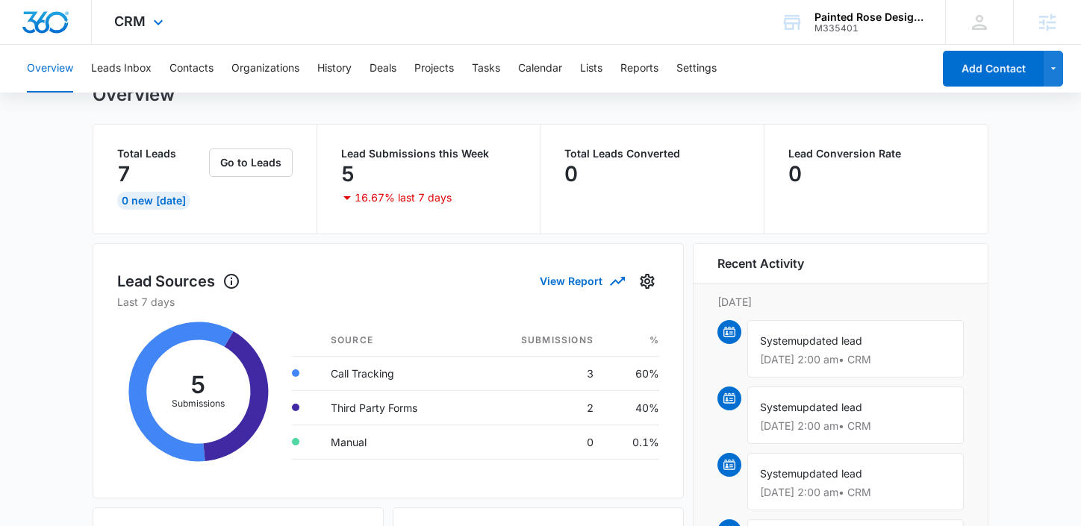
click at [124, 32] on div "CRM Apps Reputation Forms CRM Email Social POS Content Ads Intelligence Files B…" at bounding box center [141, 22] width 98 height 44
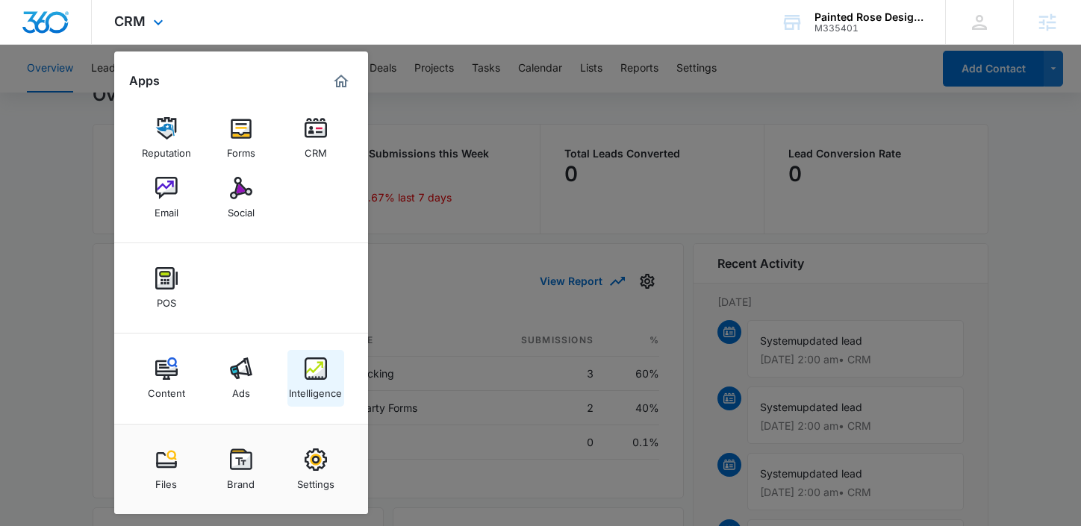
click at [312, 389] on div "Intelligence" at bounding box center [315, 389] width 53 height 19
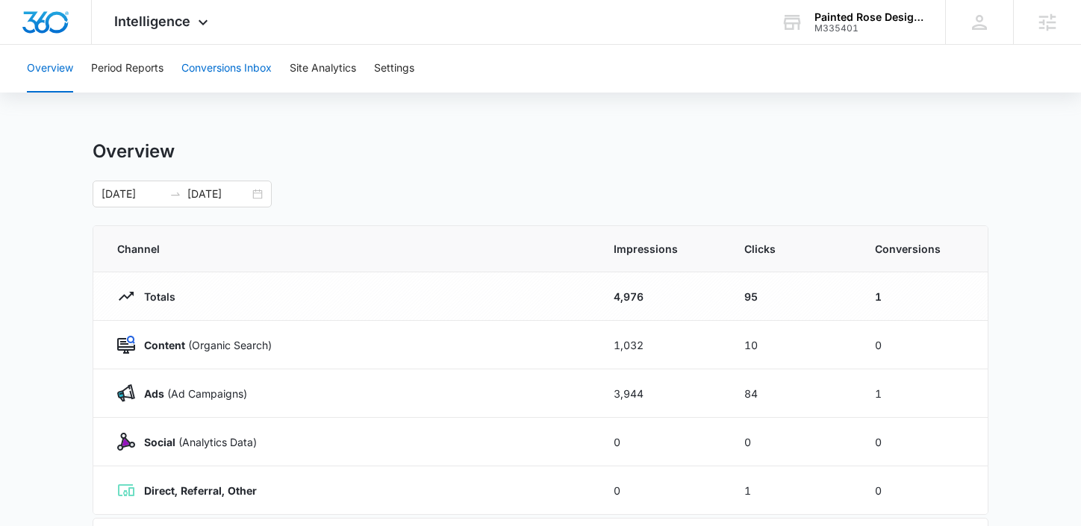
click at [214, 61] on button "Conversions Inbox" at bounding box center [226, 69] width 90 height 48
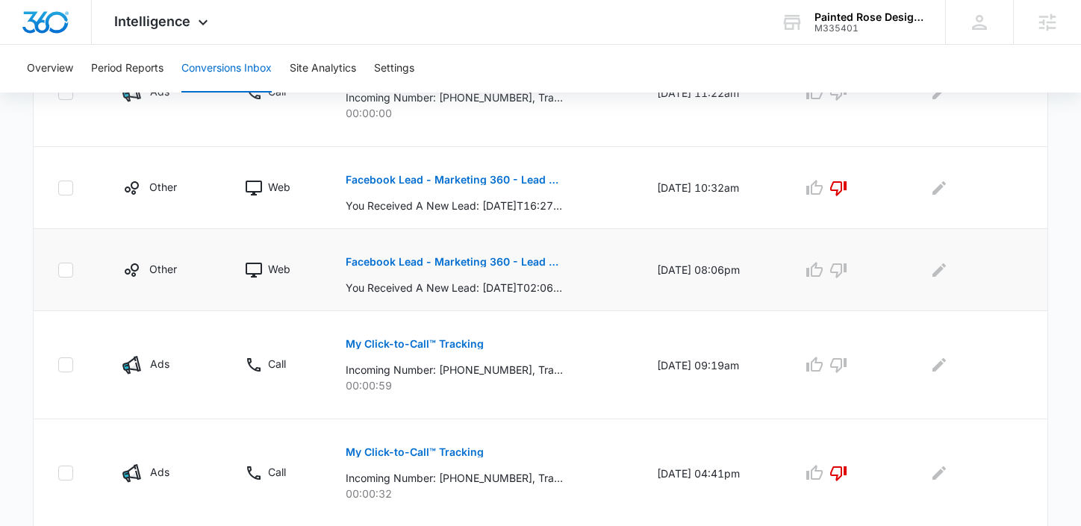
scroll to position [571, 0]
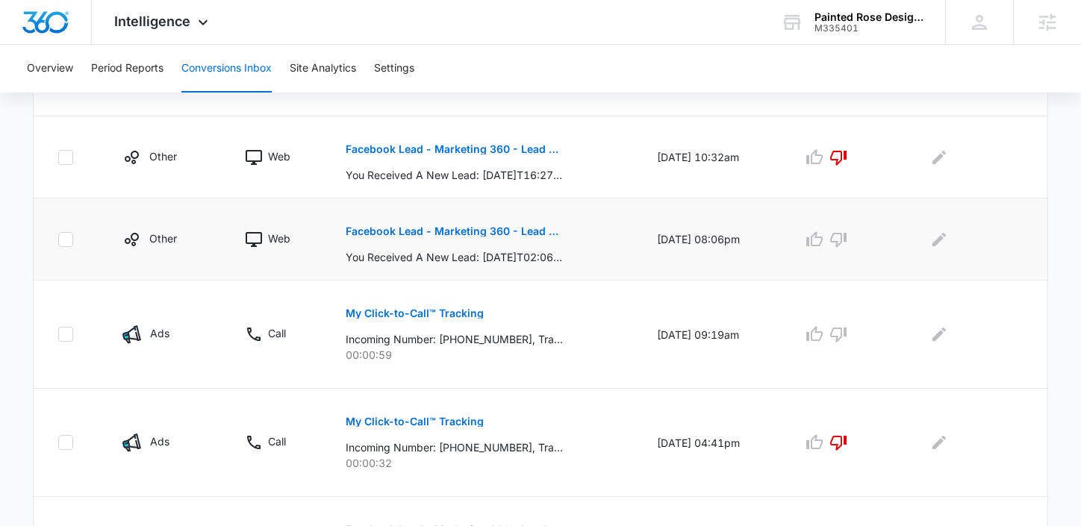
click at [435, 235] on p "Facebook Lead - Marketing 360 - Lead Form" at bounding box center [454, 231] width 217 height 10
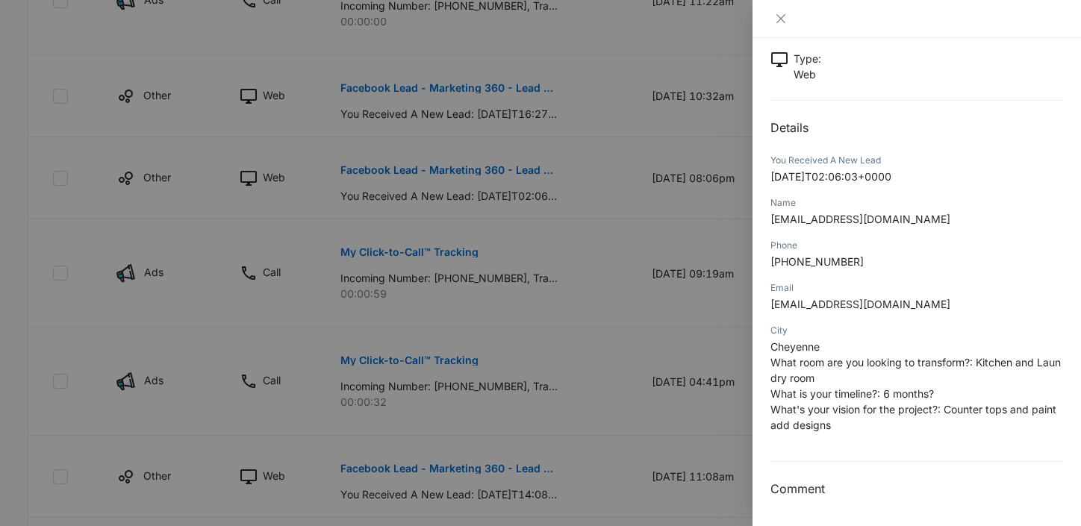
scroll to position [642, 0]
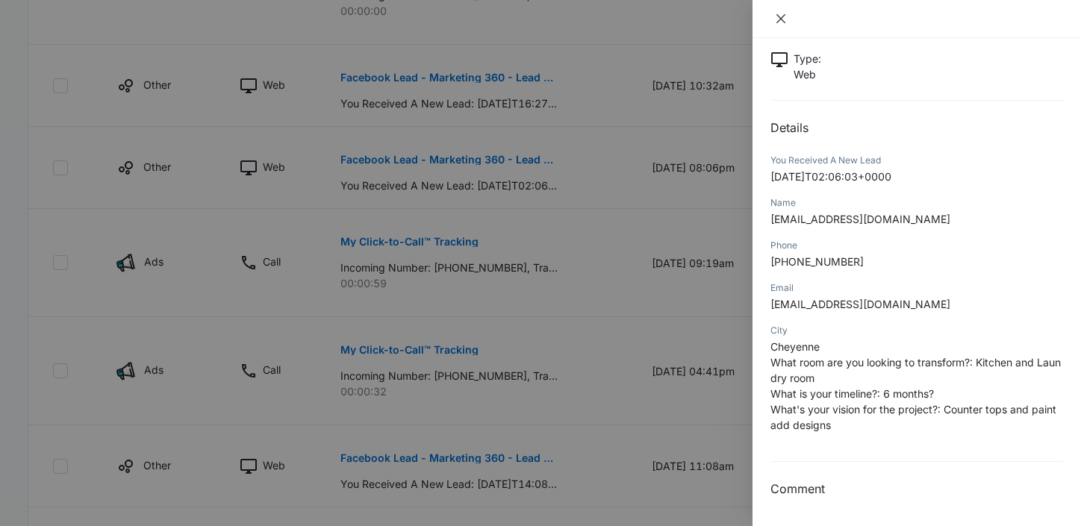
click at [779, 21] on icon "close" at bounding box center [781, 18] width 9 height 9
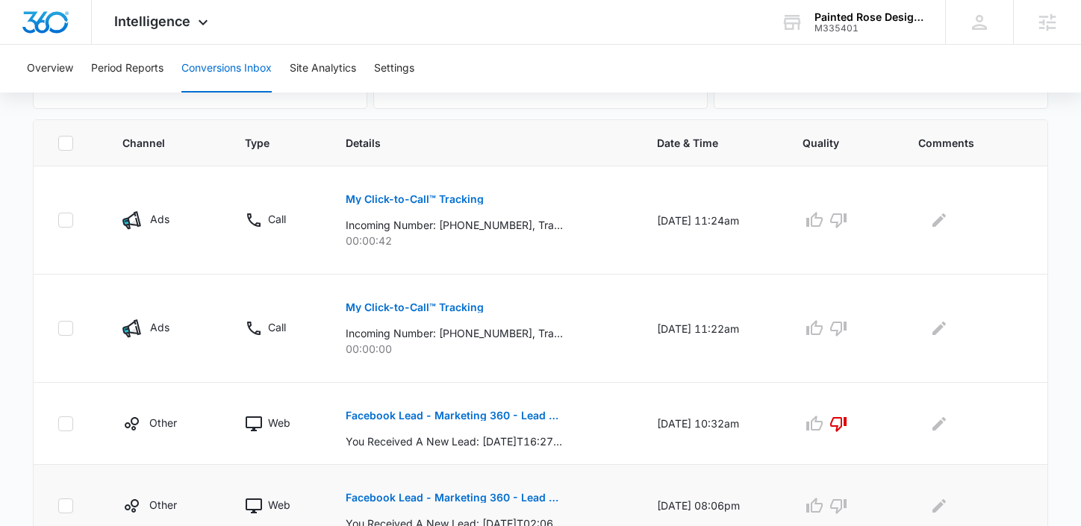
scroll to position [282, 0]
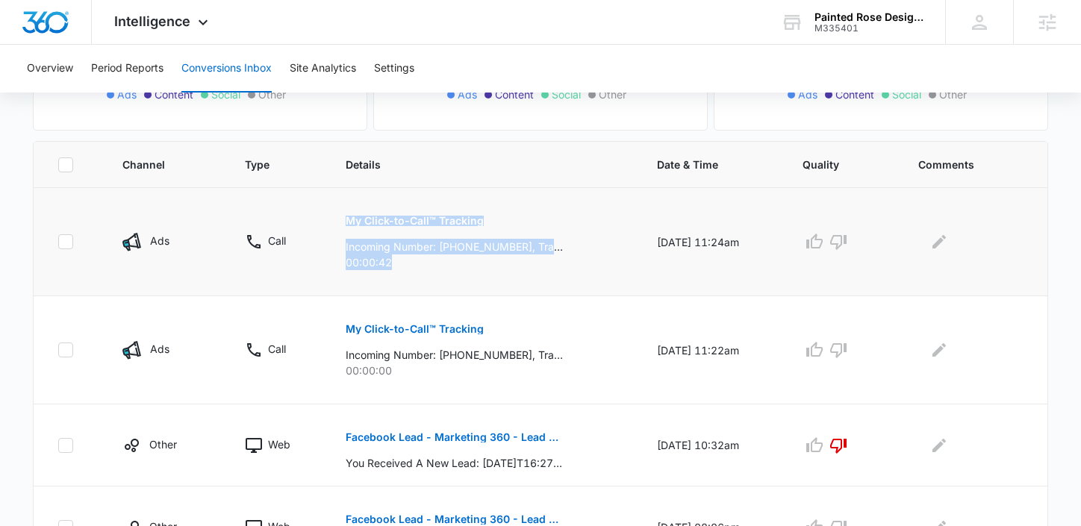
drag, startPoint x: 414, startPoint y: 270, endPoint x: 314, endPoint y: 255, distance: 101.2
click at [314, 255] on tr "Ads Call My Click-to-Call™ Tracking Incoming Number: [PHONE_NUMBER], Tracking N…" at bounding box center [541, 242] width 1014 height 108
click at [560, 249] on div "My Click-to-Call™ Tracking Incoming Number: [PHONE_NUMBER], Tracking Number: [P…" at bounding box center [484, 236] width 276 height 67
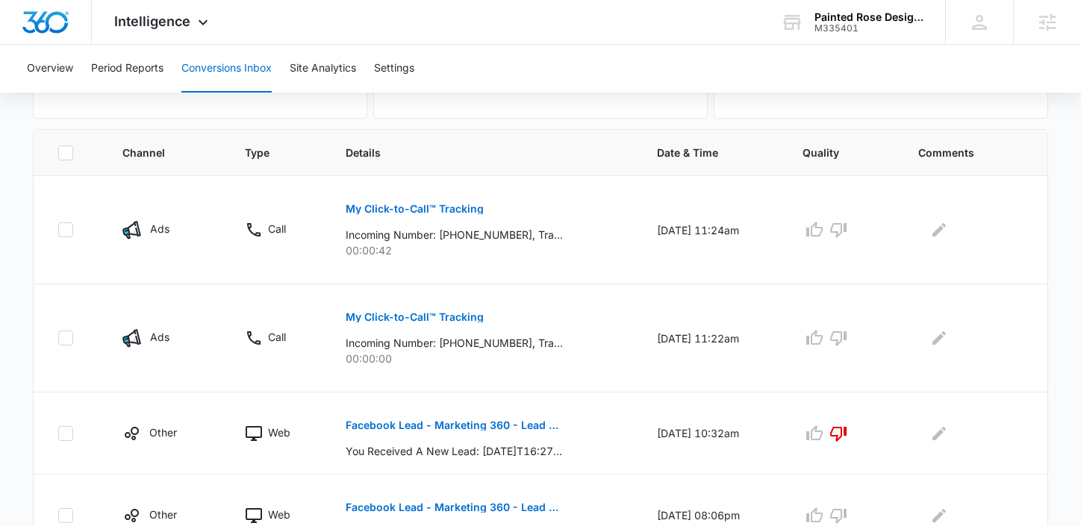
scroll to position [0, 0]
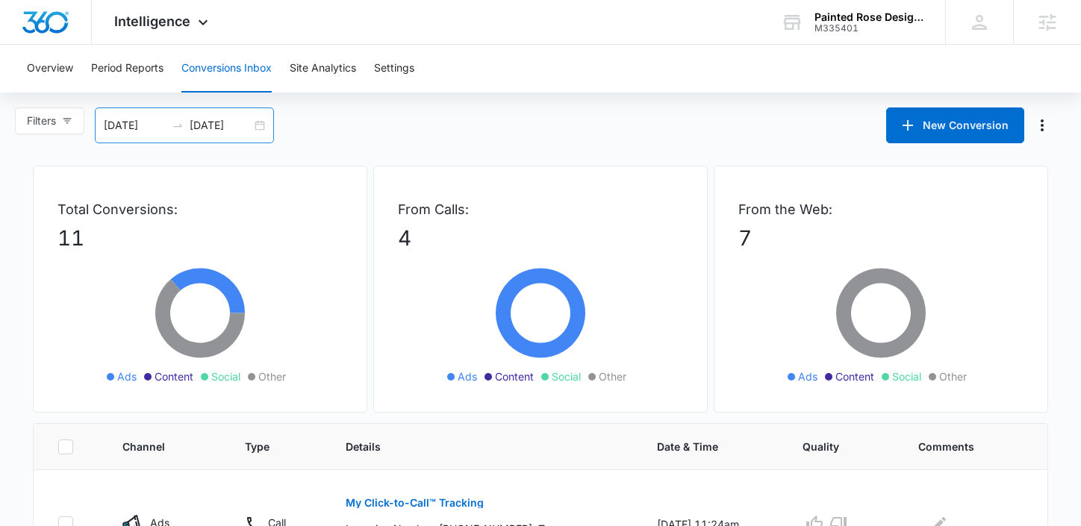
click at [264, 123] on div "[DATE] [DATE]" at bounding box center [184, 126] width 179 height 36
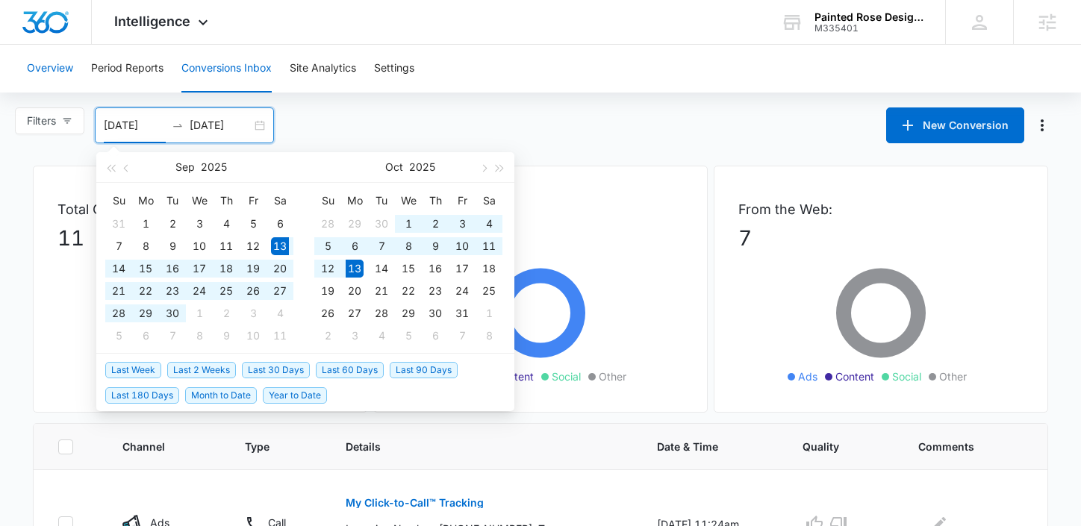
click at [40, 61] on button "Overview" at bounding box center [50, 69] width 46 height 48
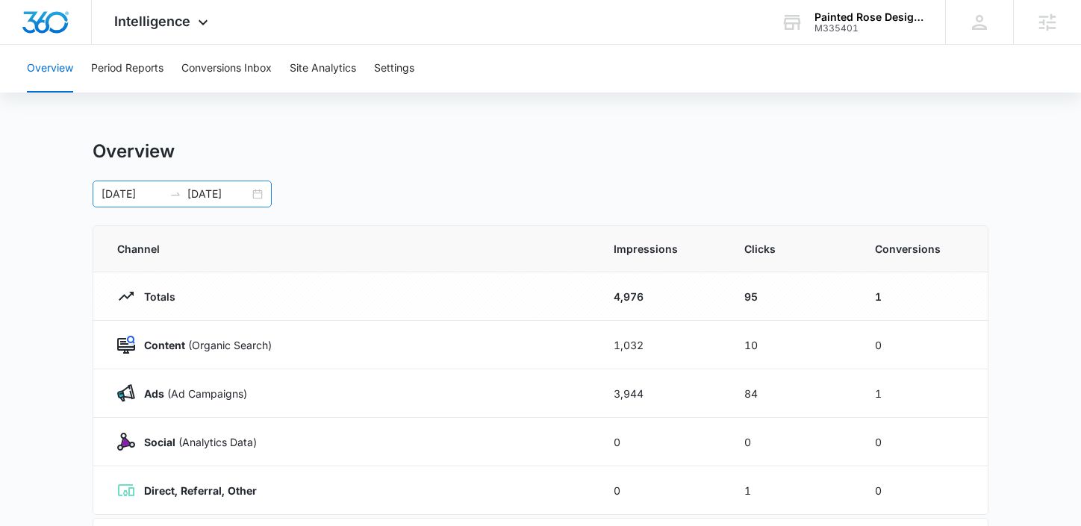
click at [258, 203] on div "[DATE] [DATE]" at bounding box center [182, 194] width 179 height 27
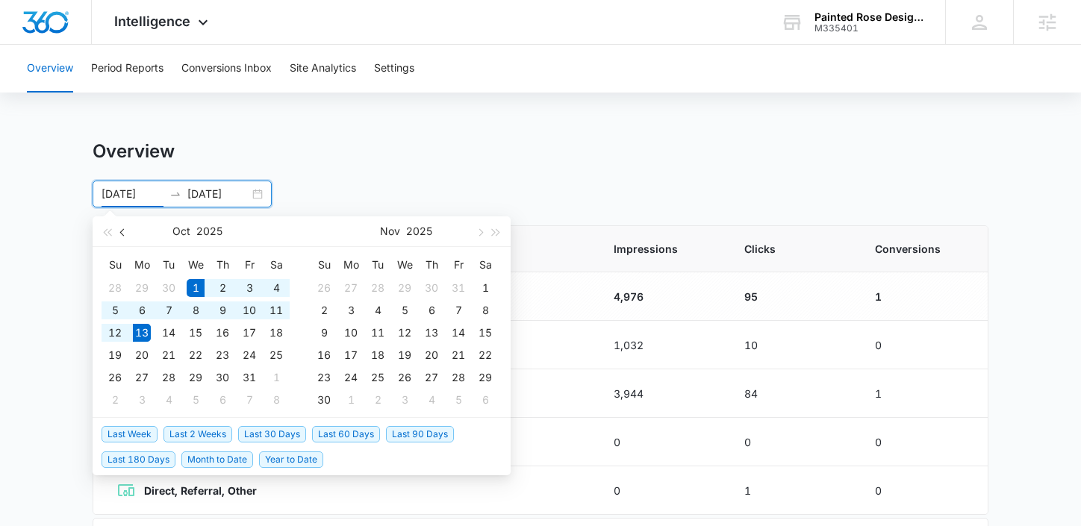
click at [127, 229] on button "button" at bounding box center [123, 232] width 16 height 30
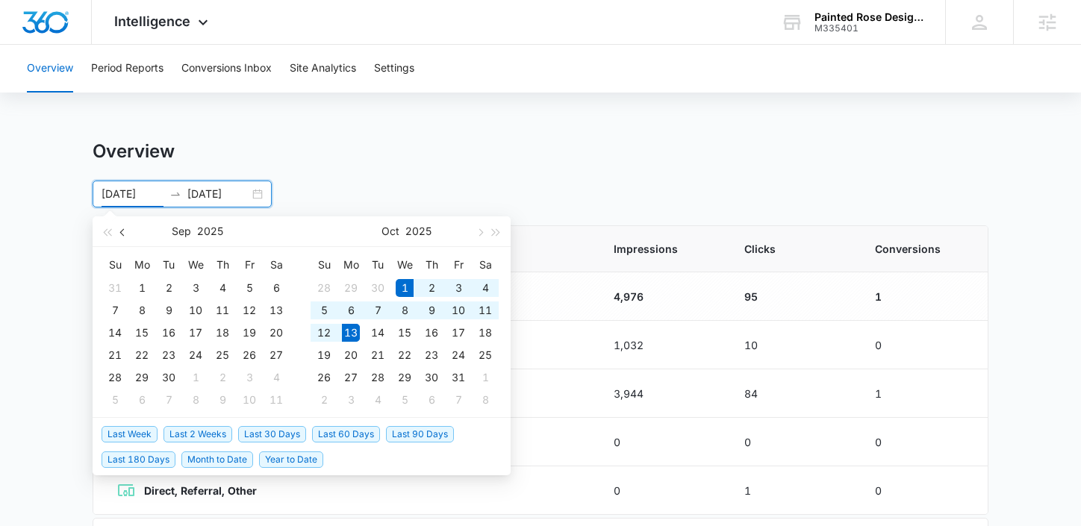
click at [127, 229] on button "button" at bounding box center [123, 232] width 16 height 30
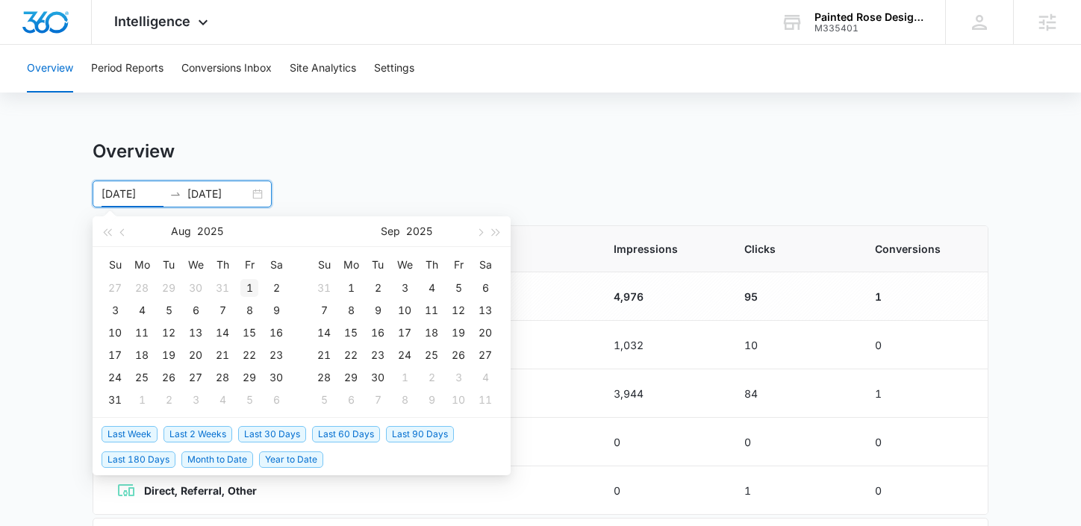
type input "[DATE]"
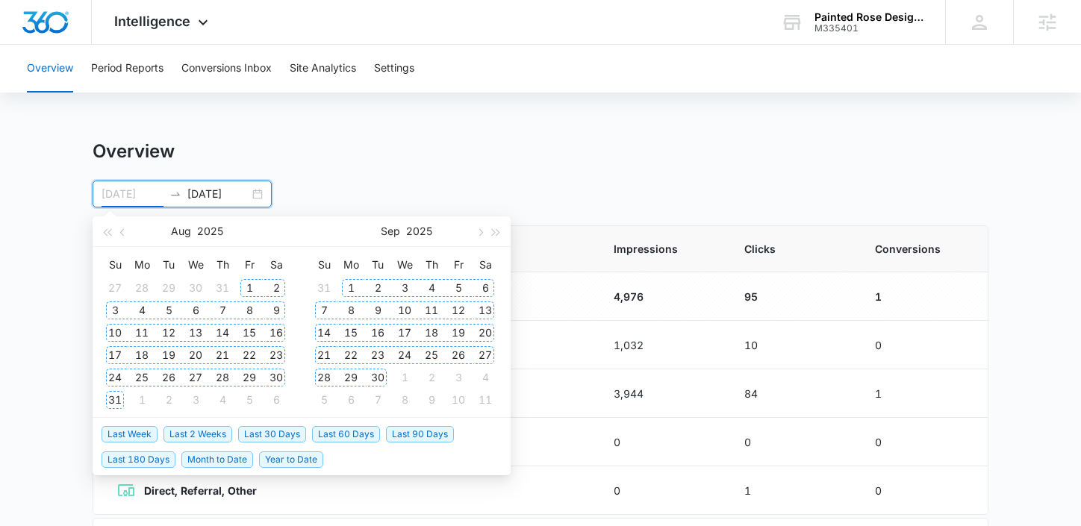
click at [253, 292] on div "1" at bounding box center [249, 288] width 18 height 18
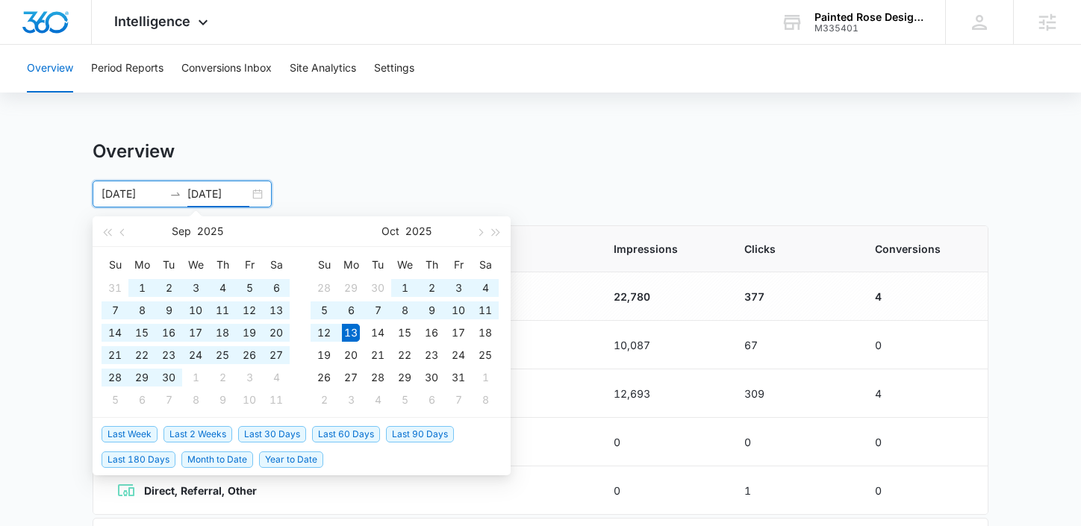
type input "[DATE]"
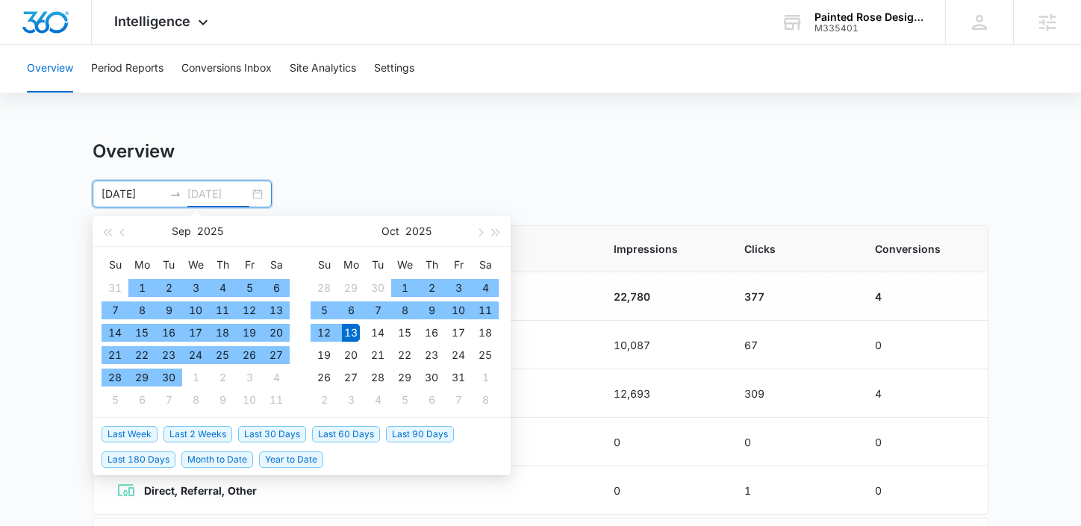
click at [346, 335] on div "13" at bounding box center [351, 333] width 18 height 18
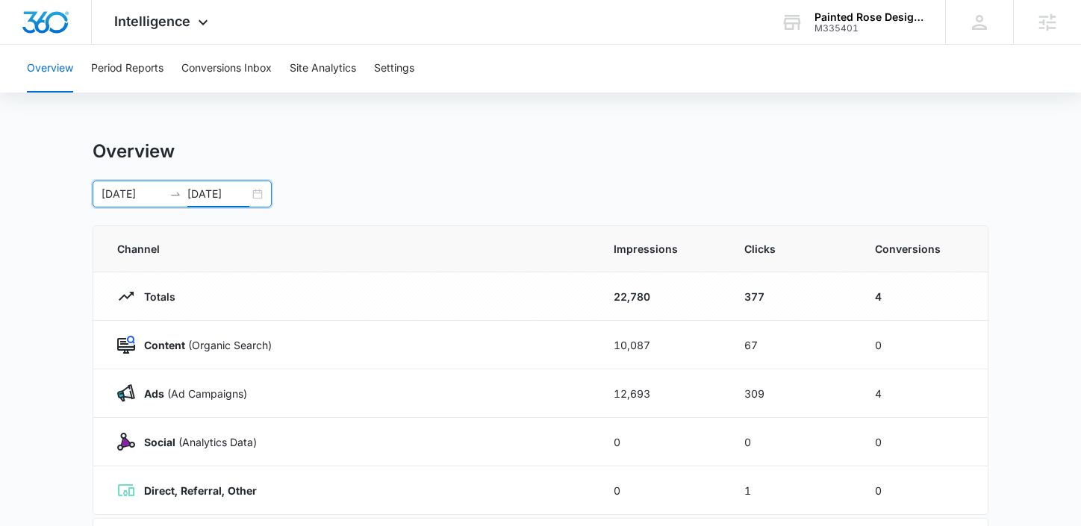
click at [1048, 272] on main "Overview [DATE] [DATE] [DATE] Su Mo Tu We Th Fr Sa 31 1 2 3 4 5 6 7 8 9 10 11 1…" at bounding box center [540, 532] width 1081 height 784
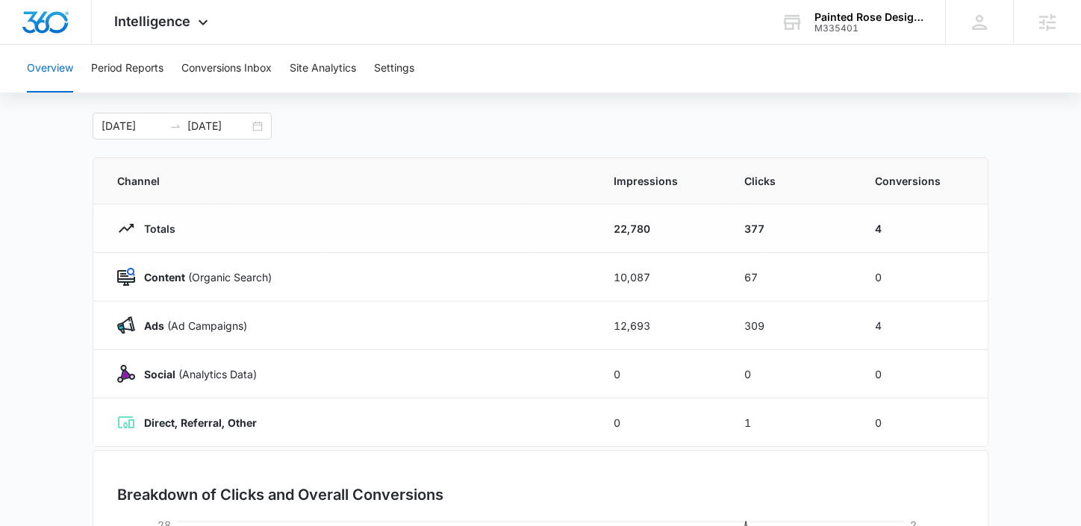
scroll to position [78, 0]
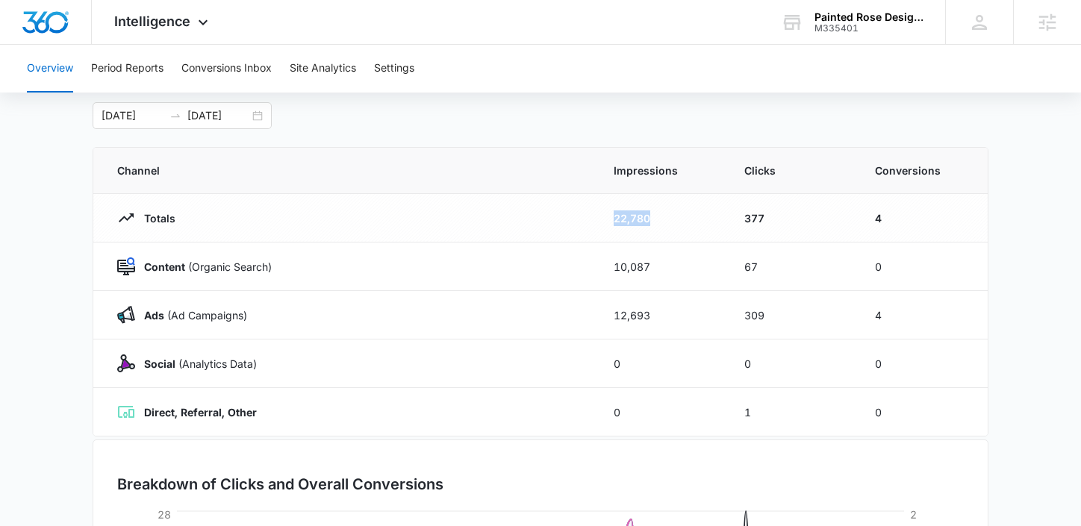
drag, startPoint x: 665, startPoint y: 225, endPoint x: 585, endPoint y: 225, distance: 80.6
click at [585, 225] on tr "Totals 22,780 377 4" at bounding box center [540, 218] width 895 height 49
drag, startPoint x: 771, startPoint y: 223, endPoint x: 715, endPoint y: 223, distance: 56.0
click at [715, 223] on tr "Totals 22,780 377 4" at bounding box center [540, 218] width 895 height 49
click at [748, 228] on td "377" at bounding box center [792, 218] width 131 height 49
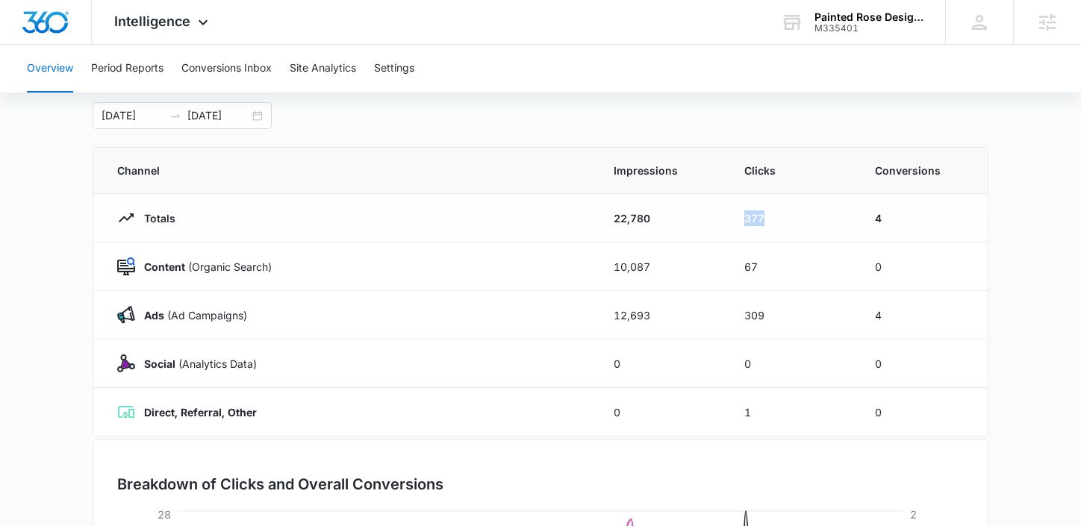
drag, startPoint x: 765, startPoint y: 220, endPoint x: 712, endPoint y: 220, distance: 53.8
click at [712, 220] on tr "Totals 22,780 377 4" at bounding box center [540, 218] width 895 height 49
click at [742, 205] on td "377" at bounding box center [792, 218] width 131 height 49
drag, startPoint x: 768, startPoint y: 220, endPoint x: 735, endPoint y: 219, distance: 32.9
click at [735, 219] on td "377" at bounding box center [792, 218] width 131 height 49
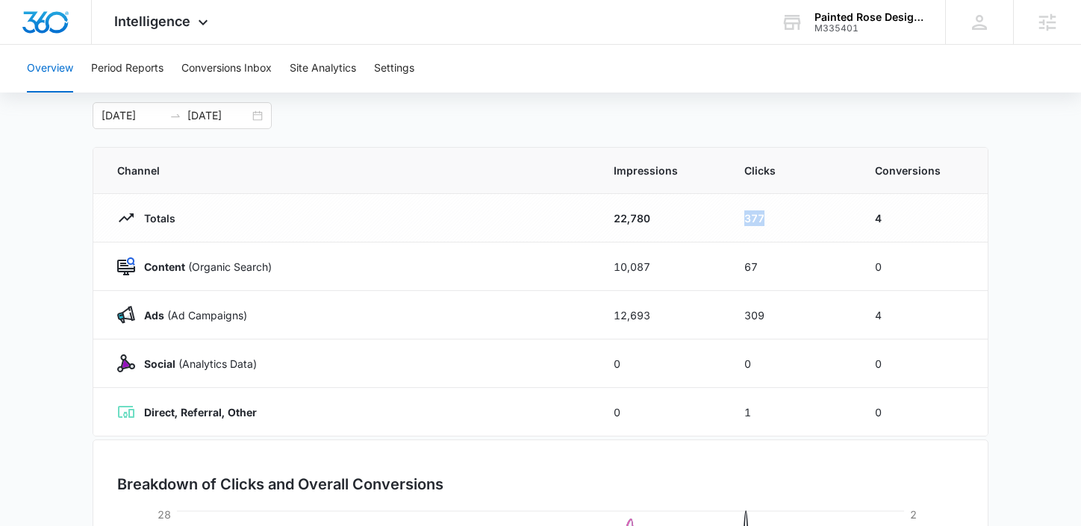
click at [751, 232] on td "377" at bounding box center [792, 218] width 131 height 49
drag, startPoint x: 767, startPoint y: 217, endPoint x: 713, endPoint y: 217, distance: 53.8
click at [713, 217] on tr "Totals 22,780 377 4" at bounding box center [540, 218] width 895 height 49
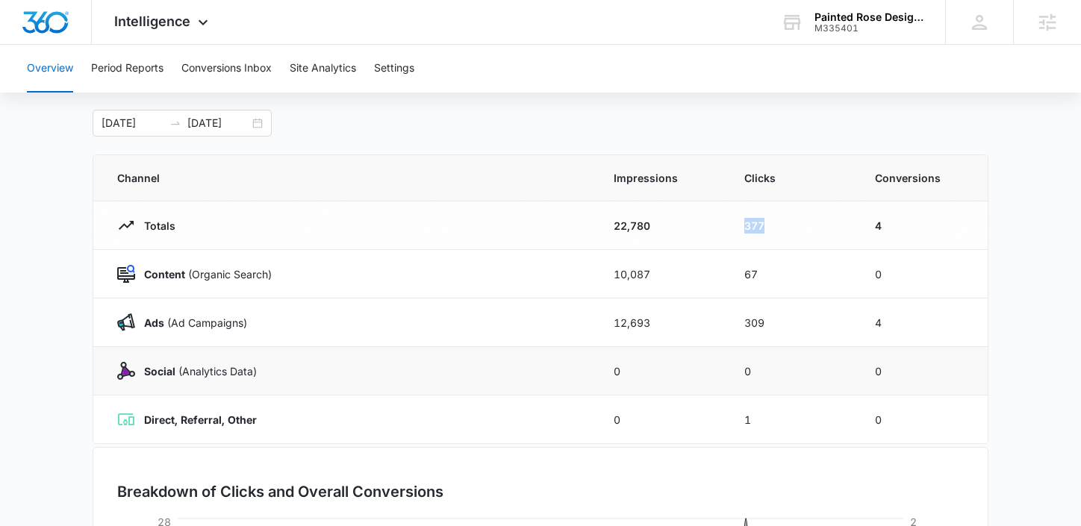
scroll to position [73, 0]
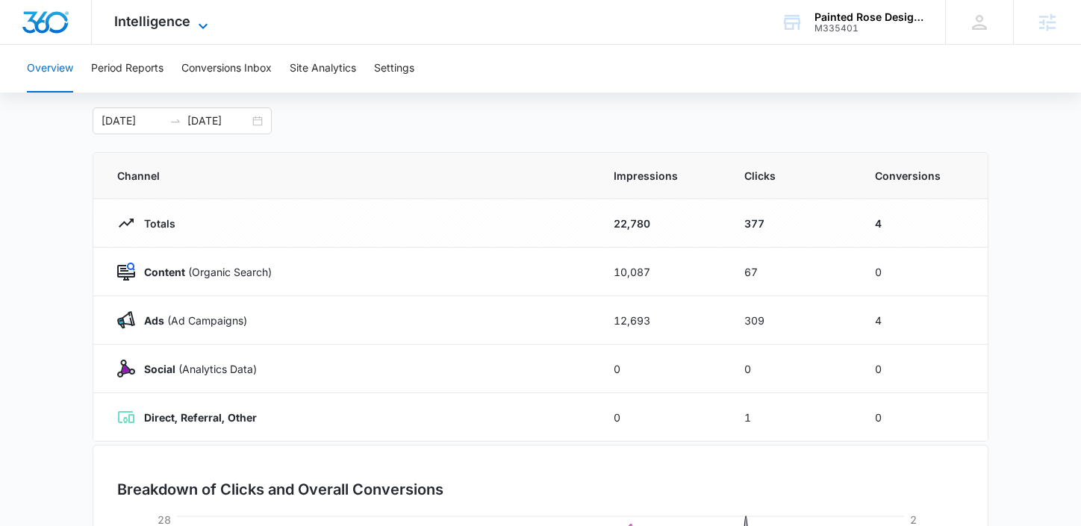
click at [204, 17] on icon at bounding box center [203, 26] width 18 height 18
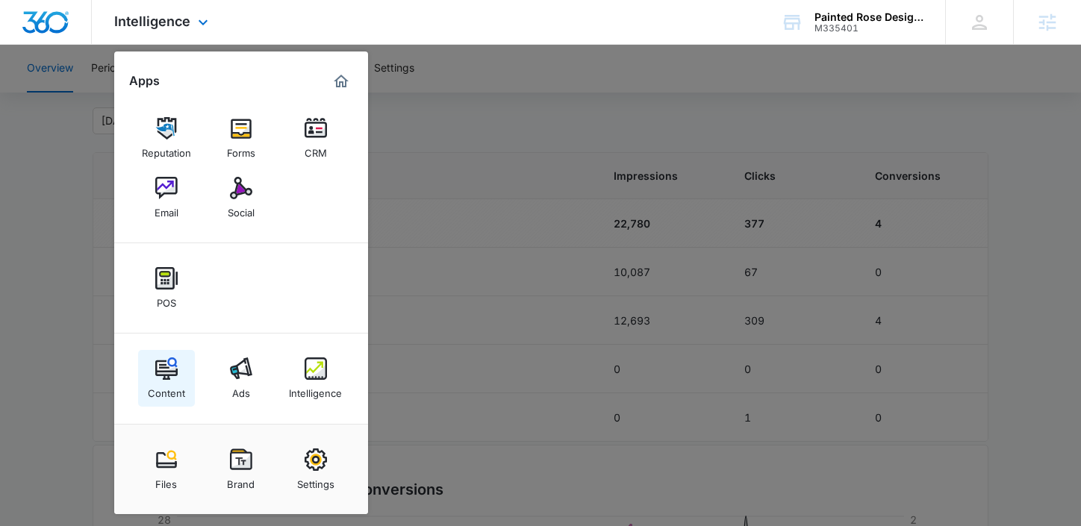
click at [164, 388] on div "Content" at bounding box center [166, 389] width 37 height 19
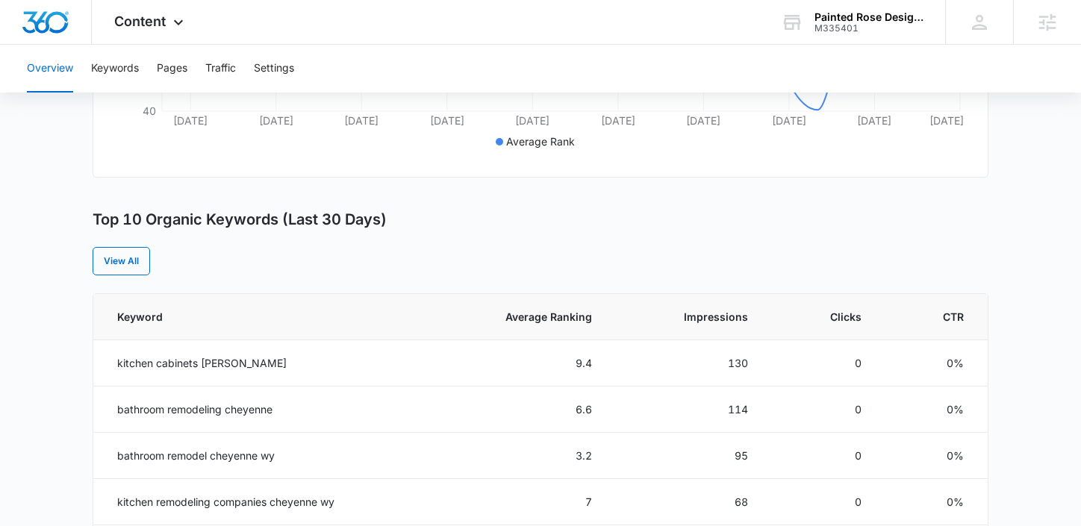
scroll to position [566, 0]
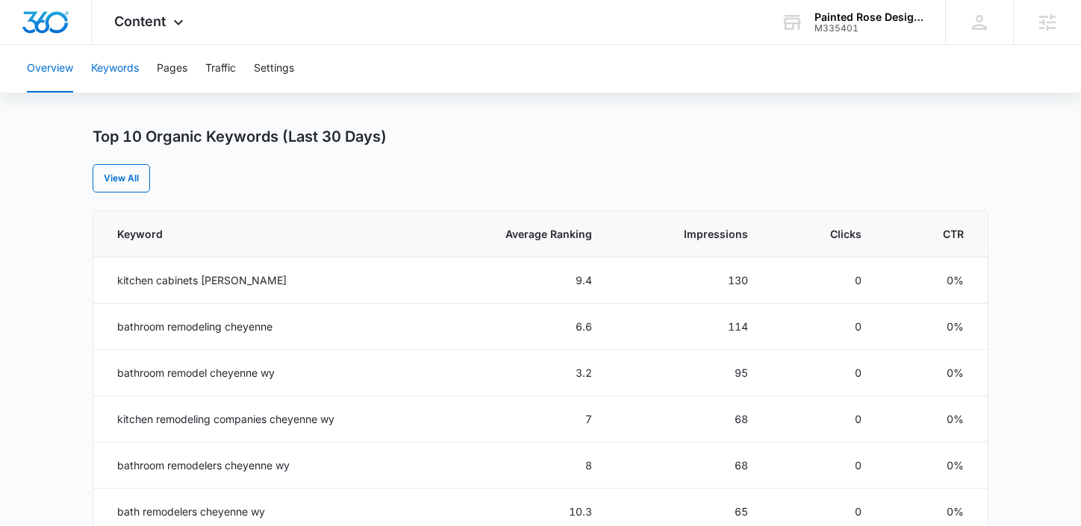
click at [110, 71] on button "Keywords" at bounding box center [115, 69] width 48 height 48
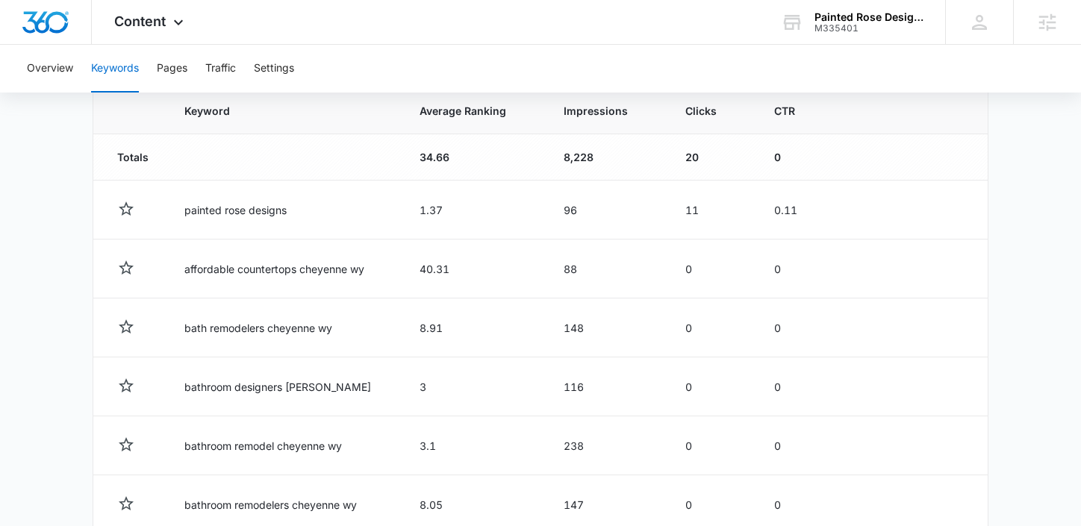
scroll to position [509, 0]
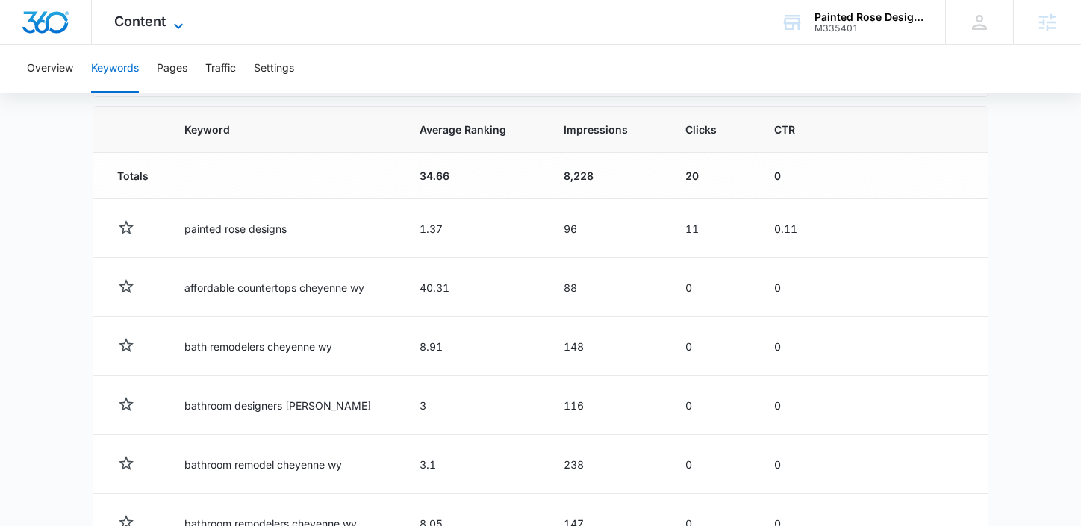
click at [155, 27] on span "Content" at bounding box center [140, 21] width 52 height 16
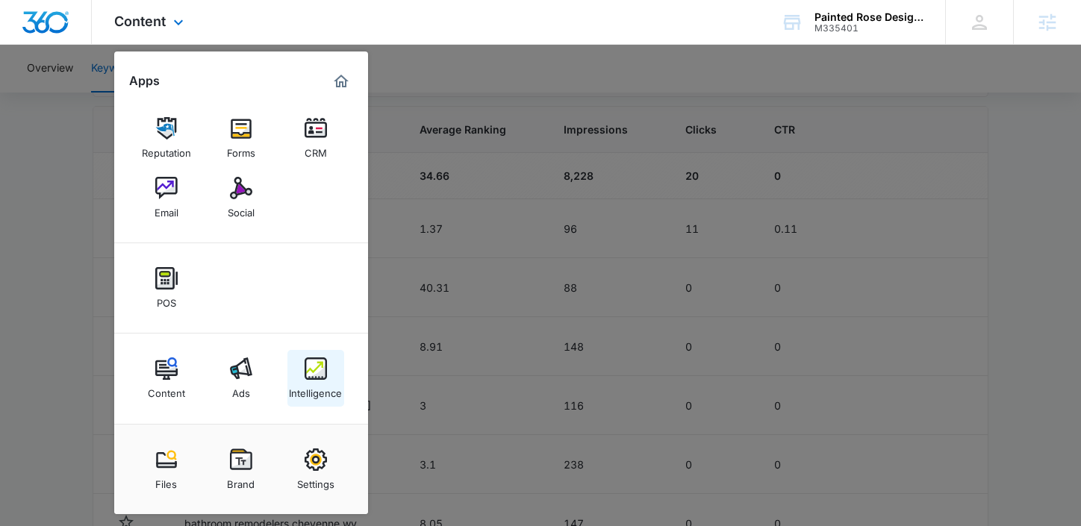
click at [332, 386] on div "Intelligence" at bounding box center [315, 389] width 53 height 19
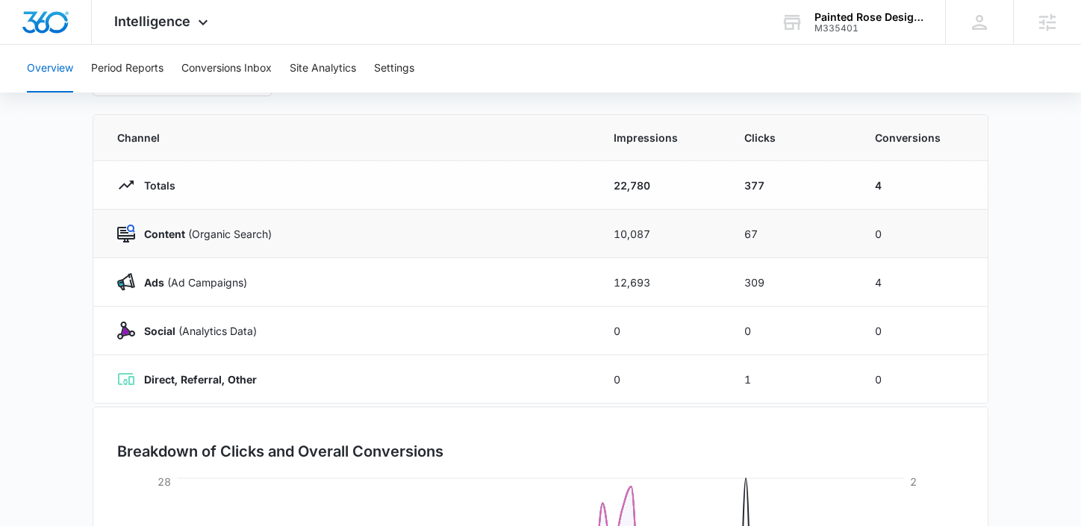
scroll to position [113, 0]
drag, startPoint x: 300, startPoint y: 230, endPoint x: 103, endPoint y: 229, distance: 197.1
click at [103, 229] on td "Content (Organic Search)" at bounding box center [344, 232] width 503 height 49
drag, startPoint x: 762, startPoint y: 233, endPoint x: 733, endPoint y: 232, distance: 29.9
click at [733, 232] on td "67" at bounding box center [792, 232] width 131 height 49
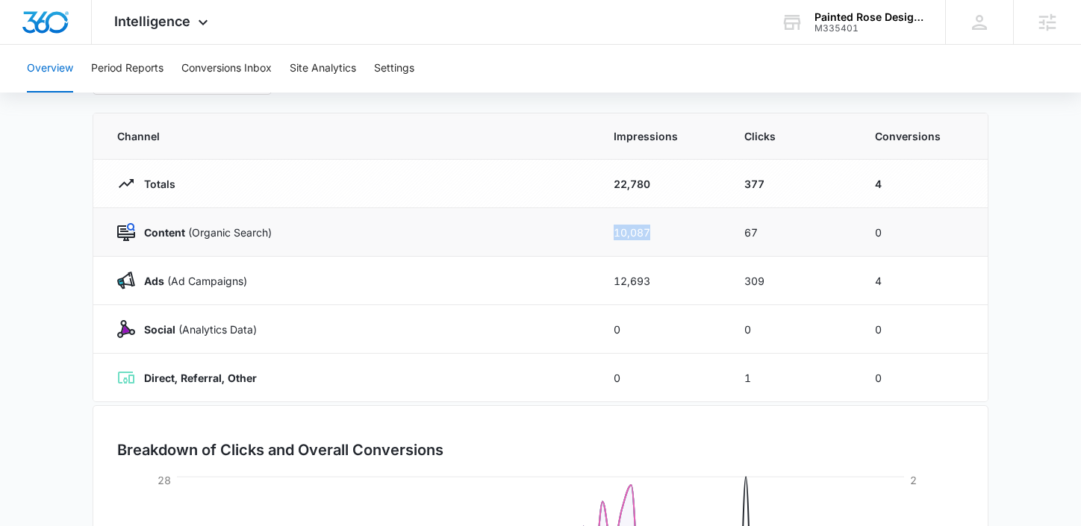
drag, startPoint x: 666, startPoint y: 232, endPoint x: 608, endPoint y: 232, distance: 58.2
click at [607, 232] on td "10,087" at bounding box center [661, 232] width 131 height 49
click at [1010, 348] on main "Overview [DATE] [DATE] Channel Impressions Clicks Conversions Totals 22,780 377…" at bounding box center [540, 420] width 1081 height 784
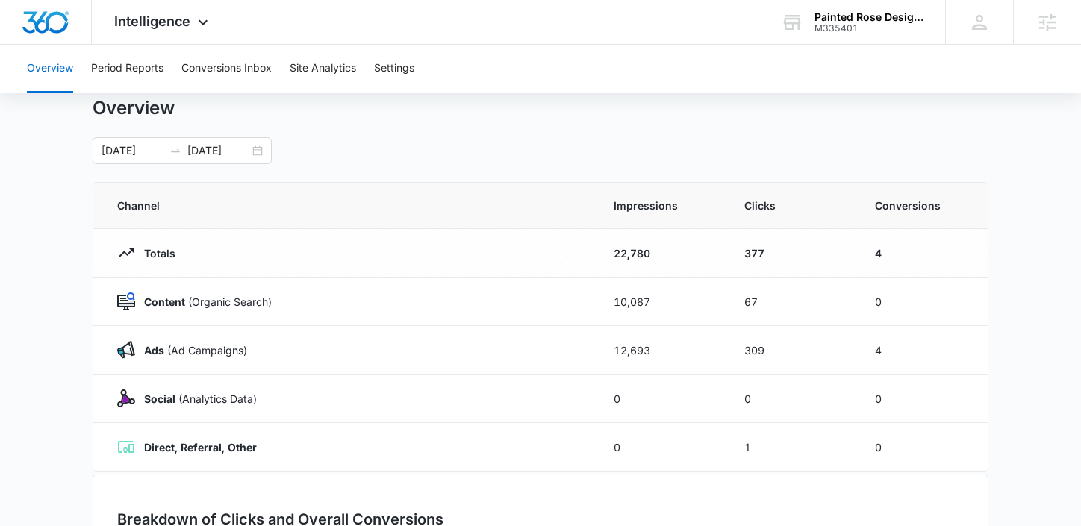
scroll to position [42, 0]
